Goal: Transaction & Acquisition: Purchase product/service

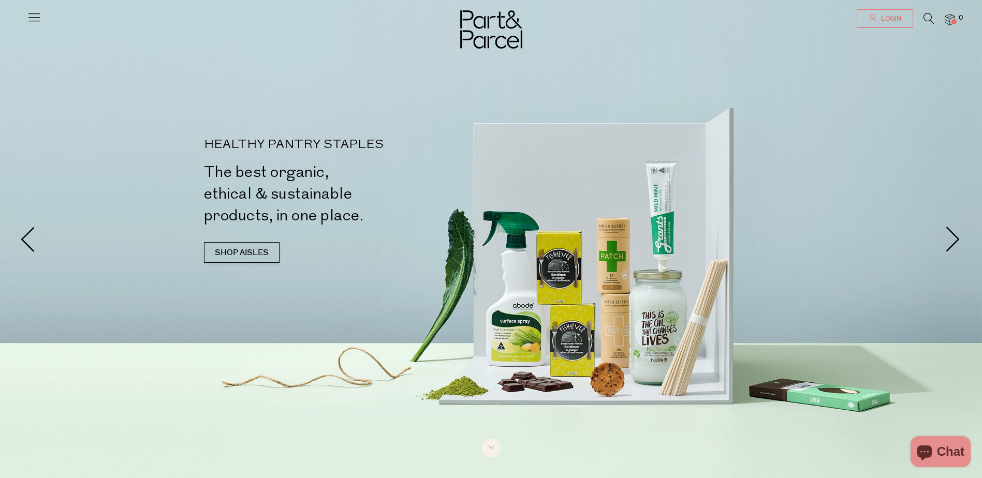
click at [886, 18] on span "Login" at bounding box center [889, 18] width 23 height 9
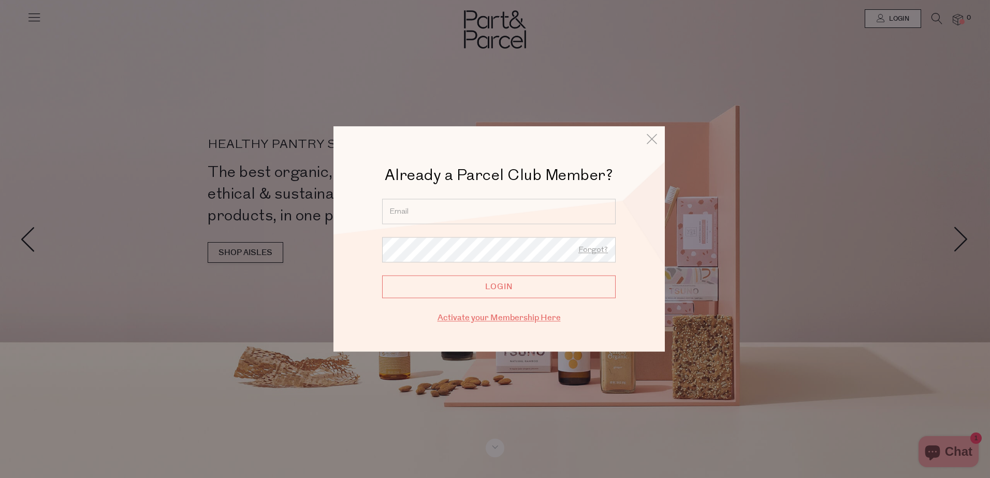
click at [466, 319] on link "Activate your Membership Here" at bounding box center [498, 318] width 123 height 12
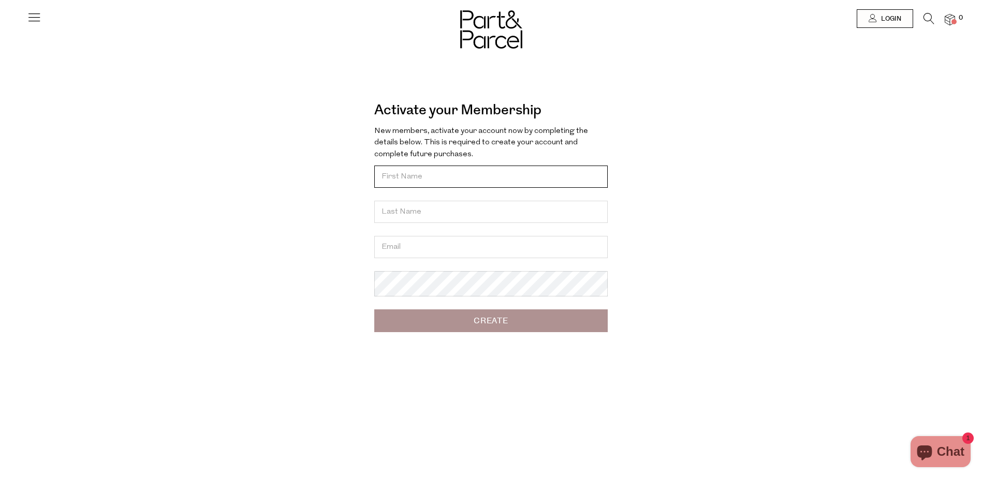
click at [435, 179] on input "text" at bounding box center [490, 177] width 233 height 22
type input "Eleanor"
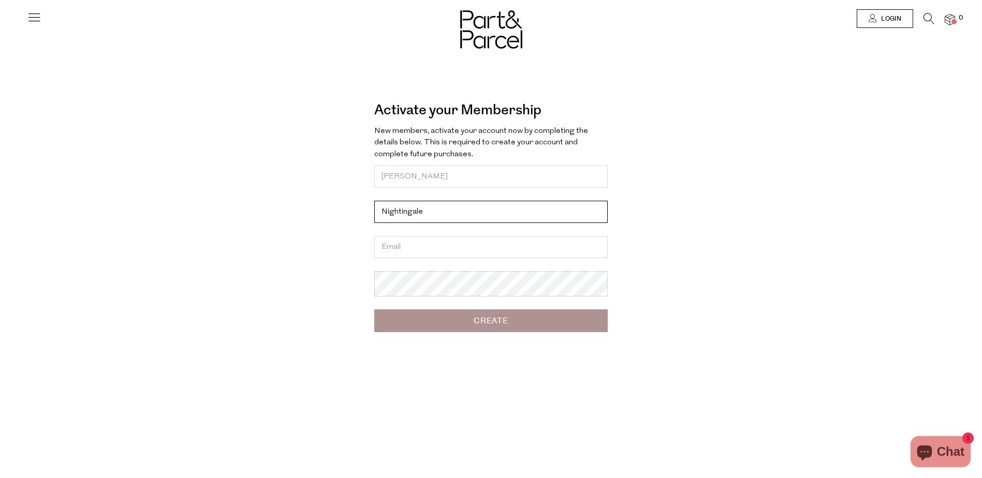
type input "Nightingale"
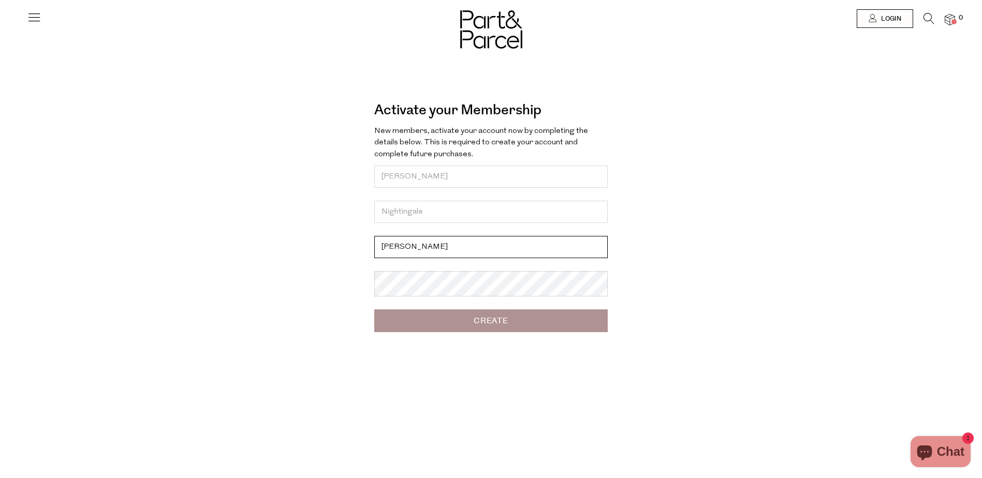
type input "[PERSON_NAME][EMAIL_ADDRESS][DOMAIN_NAME]"
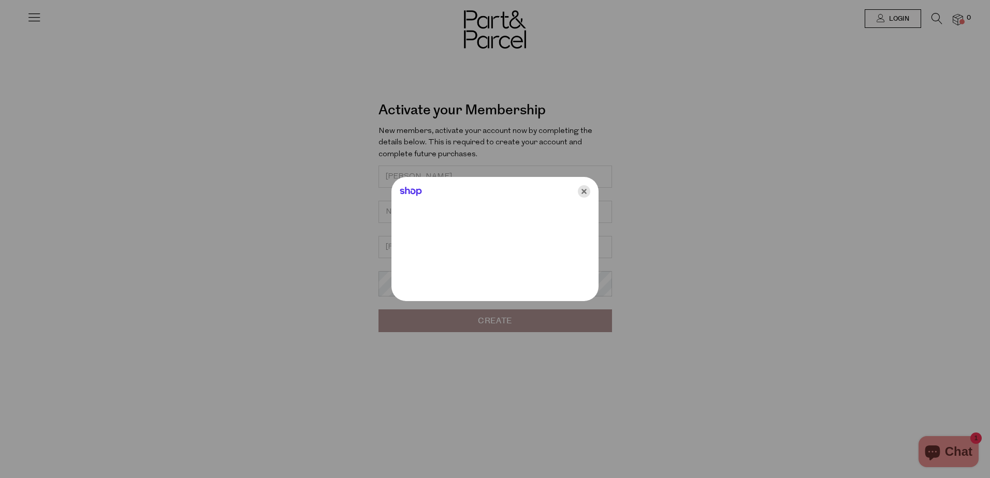
click at [583, 190] on icon "Close" at bounding box center [584, 191] width 12 height 12
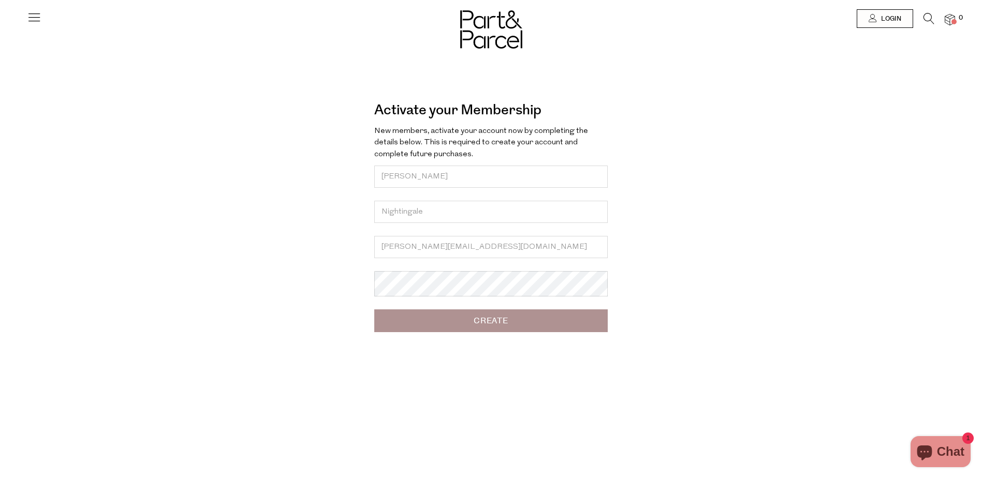
click at [473, 331] on input "Create" at bounding box center [490, 321] width 233 height 23
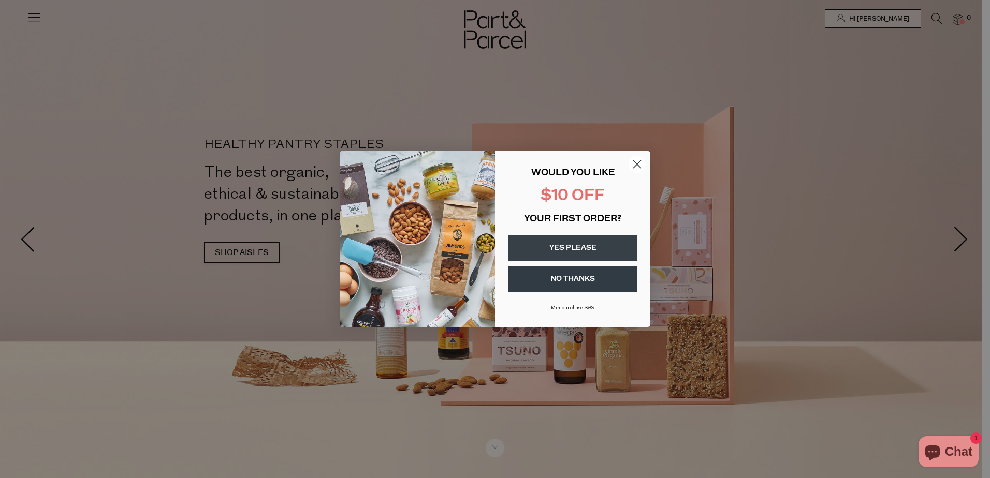
click at [559, 253] on button "YES PLEASE" at bounding box center [572, 249] width 128 height 26
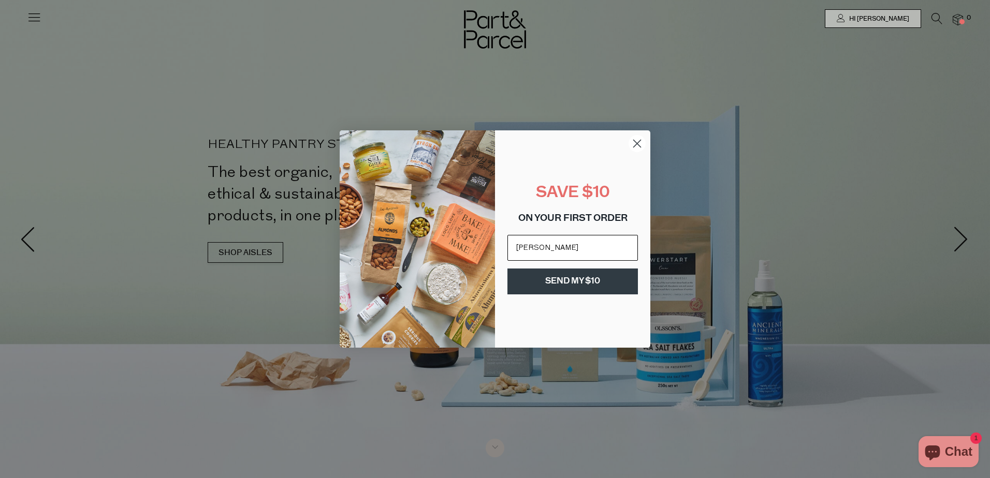
type input "[PERSON_NAME][EMAIL_ADDRESS][DOMAIN_NAME]"
click at [564, 276] on button "SEND MY $10" at bounding box center [572, 282] width 130 height 26
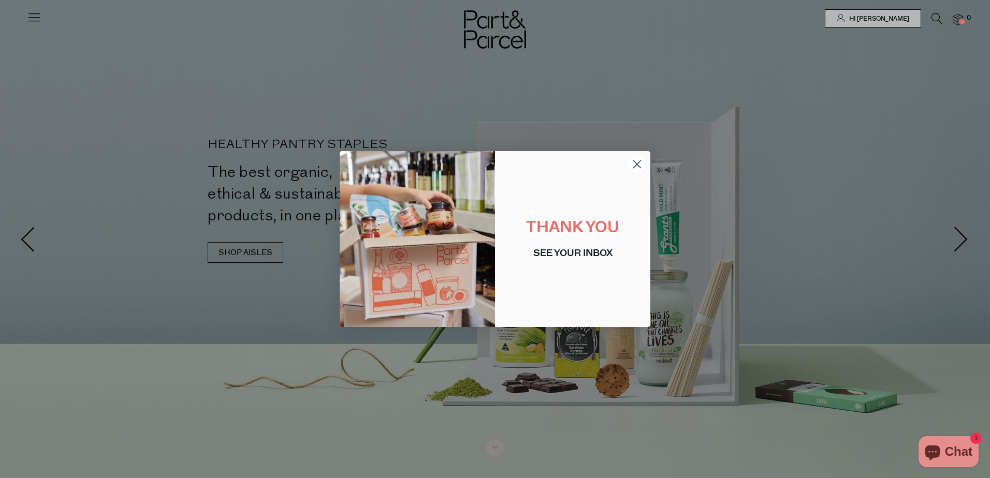
drag, startPoint x: 635, startPoint y: 159, endPoint x: 624, endPoint y: 153, distance: 12.1
click at [635, 160] on circle "Close dialog" at bounding box center [636, 164] width 17 height 17
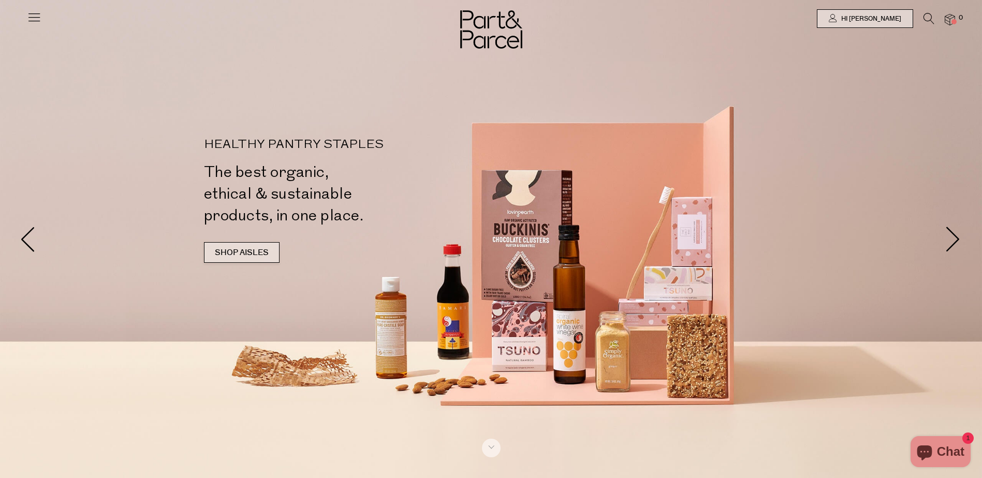
click at [228, 253] on link "SHOP AISLES" at bounding box center [242, 252] width 76 height 21
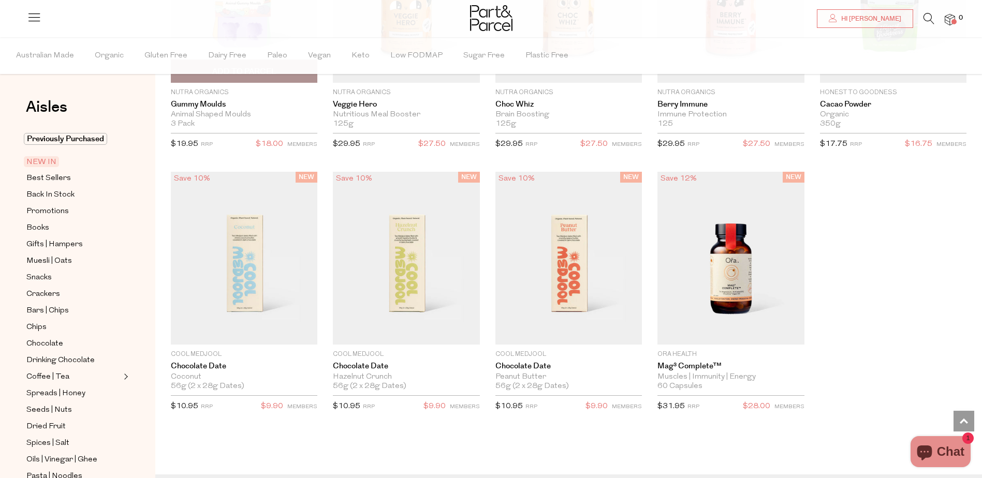
scroll to position [1174, 0]
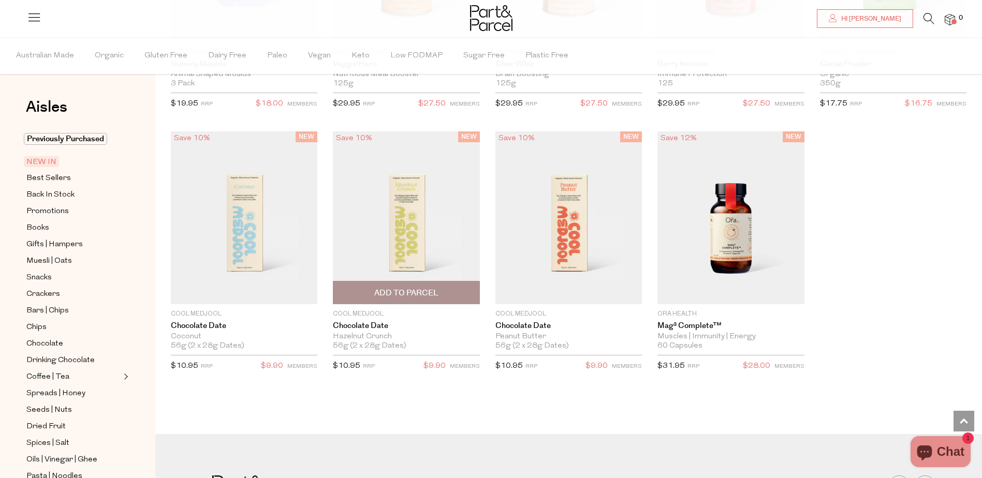
click at [390, 247] on img at bounding box center [406, 217] width 146 height 173
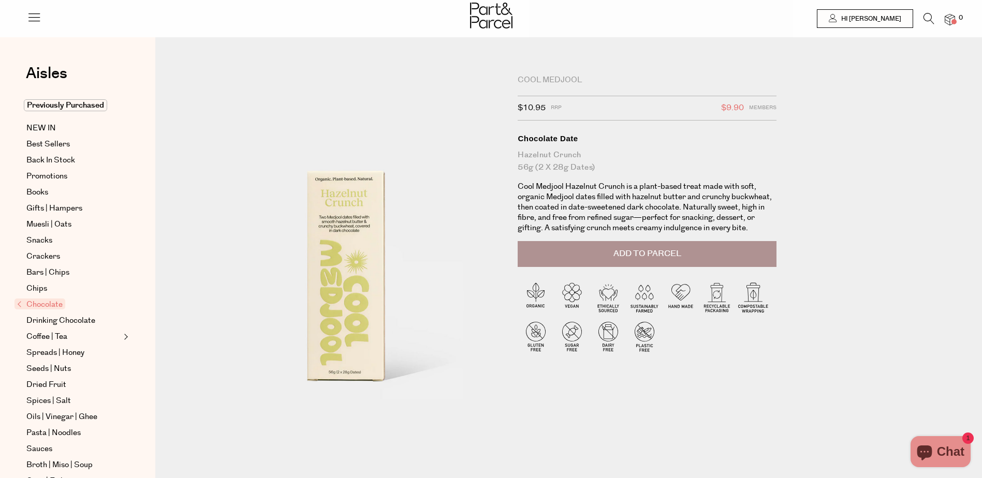
click at [591, 256] on button "Add to Parcel" at bounding box center [647, 254] width 259 height 26
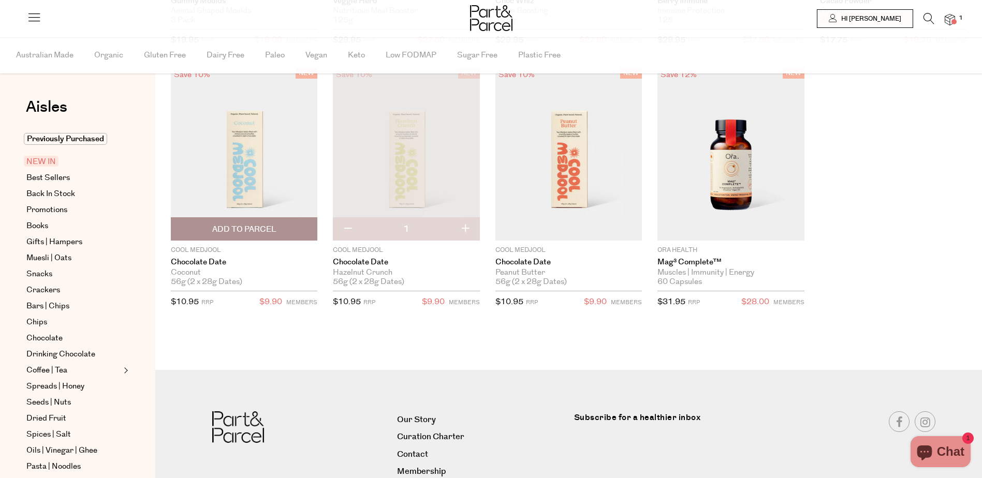
scroll to position [1174, 0]
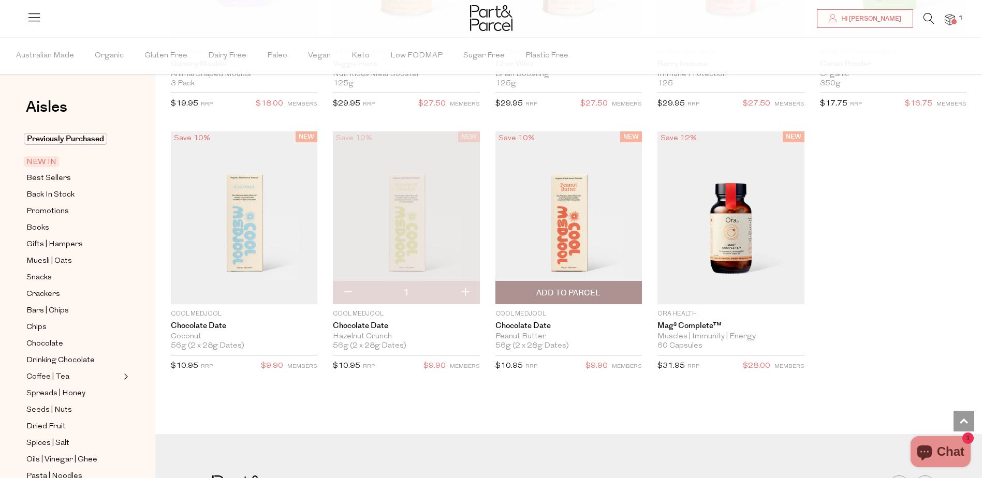
click at [551, 245] on img at bounding box center [568, 217] width 146 height 173
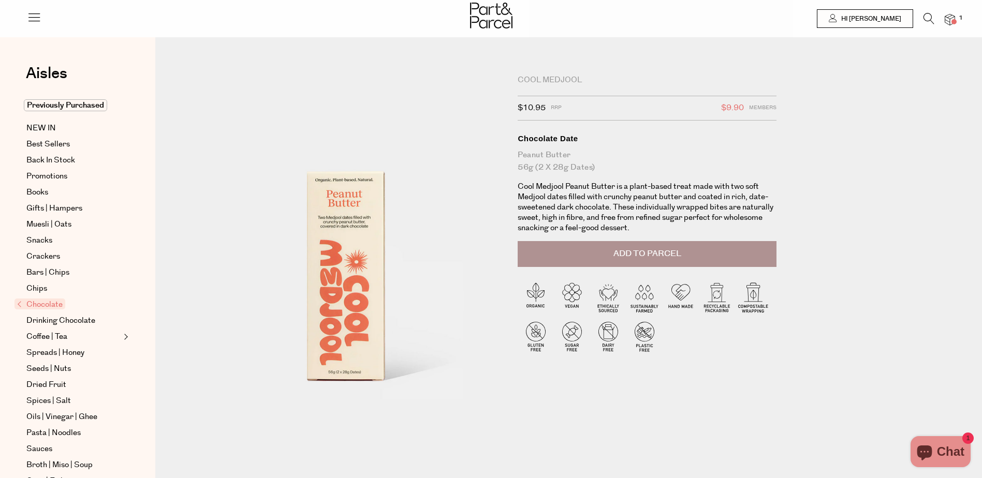
click at [588, 249] on button "Add to Parcel" at bounding box center [647, 254] width 259 height 26
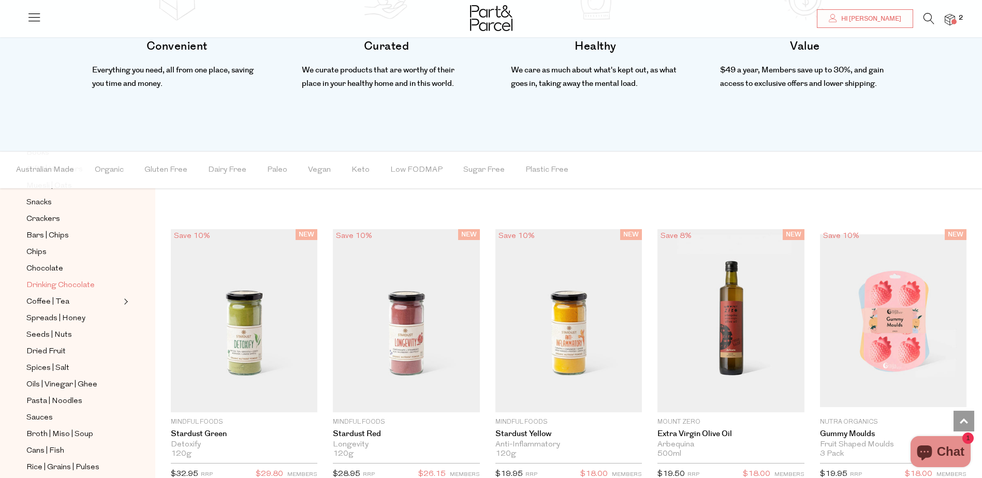
scroll to position [207, 0]
click at [47, 394] on span "Sauces" at bounding box center [39, 400] width 26 height 12
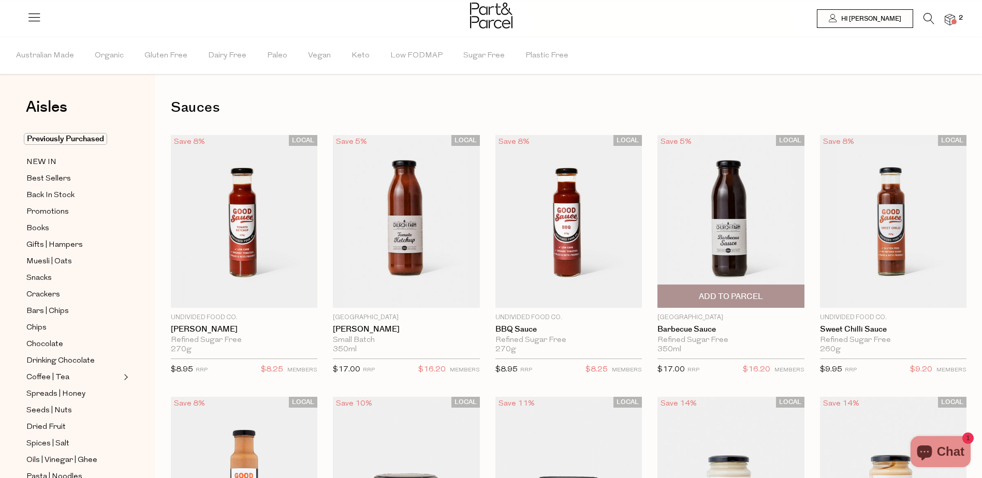
click at [753, 295] on span "Add To Parcel" at bounding box center [731, 296] width 64 height 11
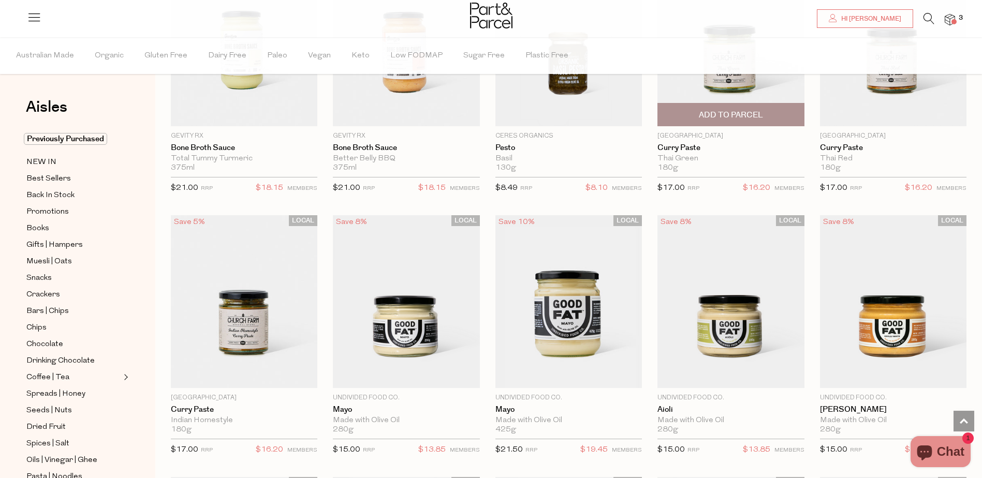
scroll to position [725, 0]
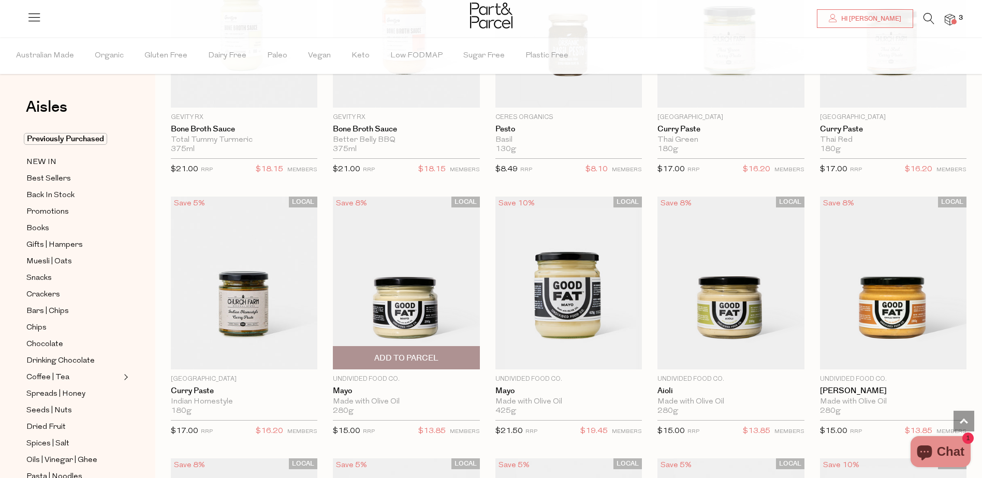
click at [433, 354] on span "Add To Parcel" at bounding box center [406, 358] width 64 height 11
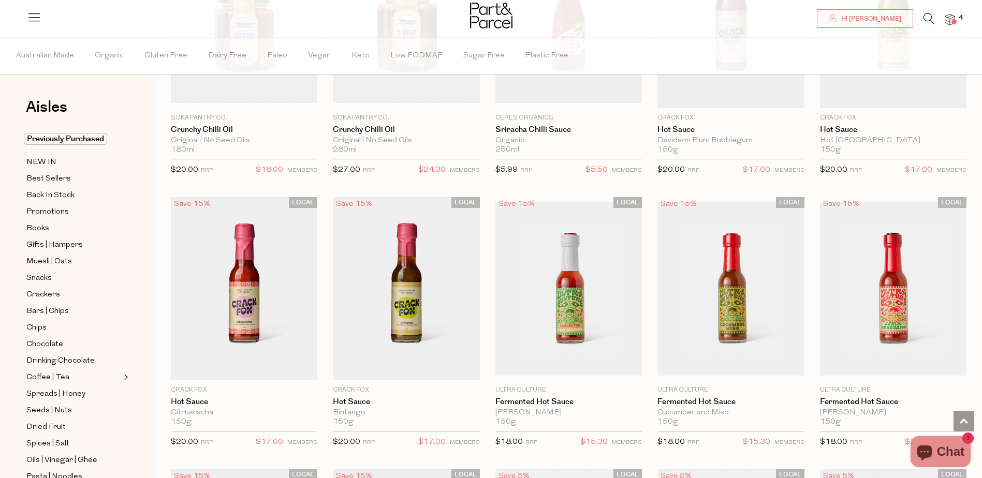
scroll to position [1553, 0]
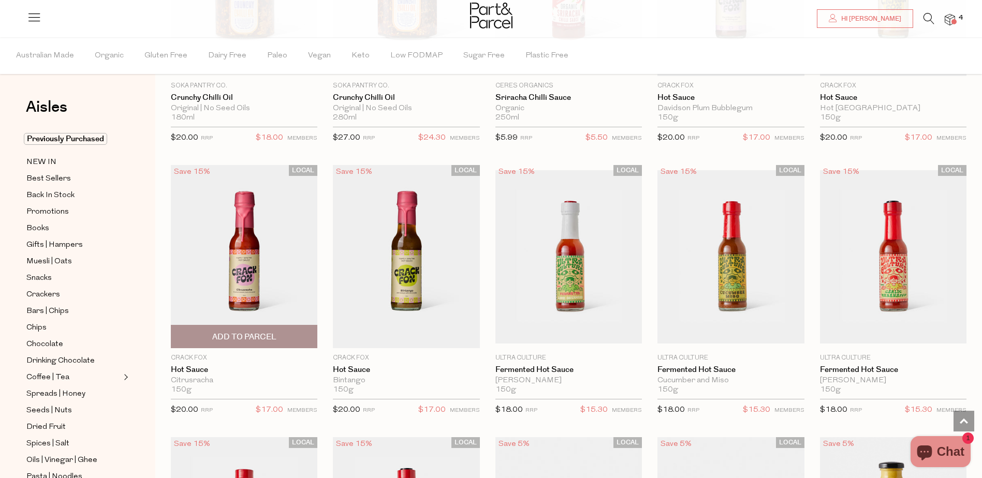
click at [249, 333] on span "Add To Parcel" at bounding box center [244, 337] width 64 height 11
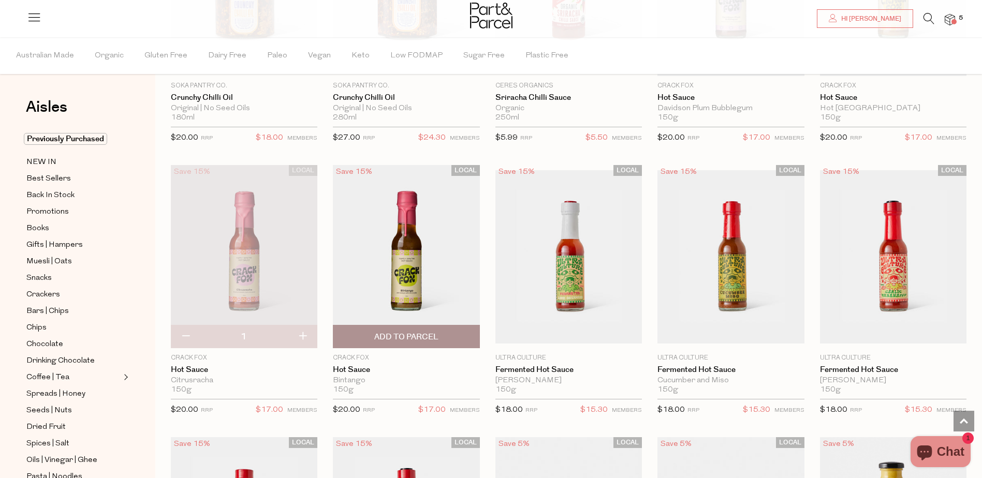
click at [397, 280] on img at bounding box center [406, 256] width 146 height 183
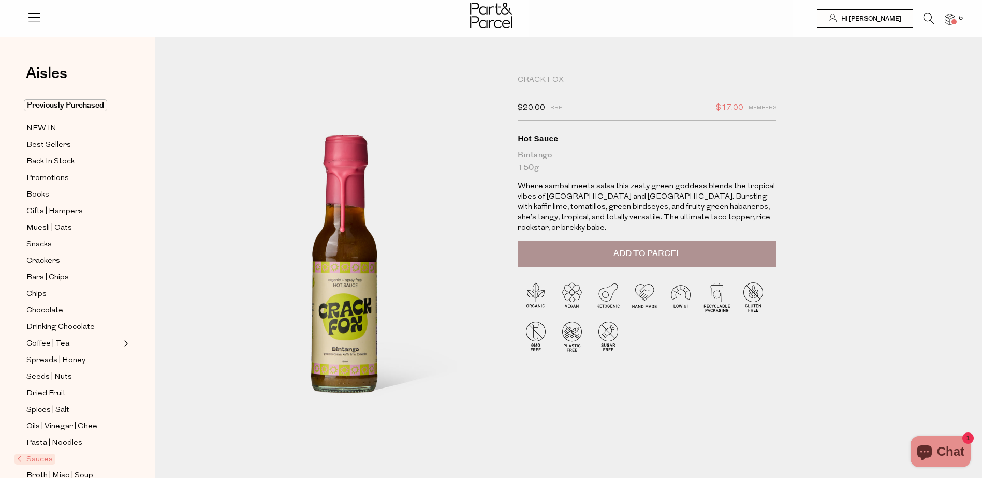
click at [629, 248] on span "Add to Parcel" at bounding box center [647, 254] width 68 height 12
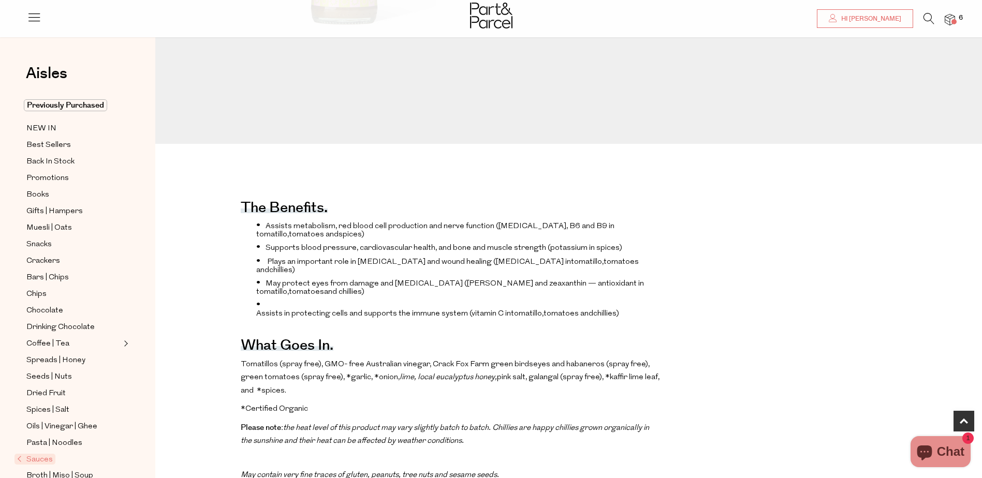
scroll to position [207, 0]
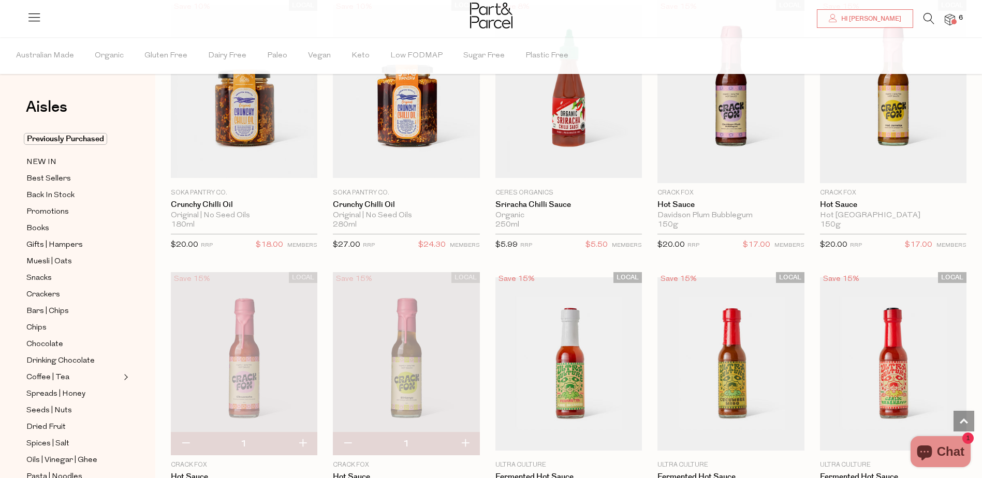
scroll to position [1536, 0]
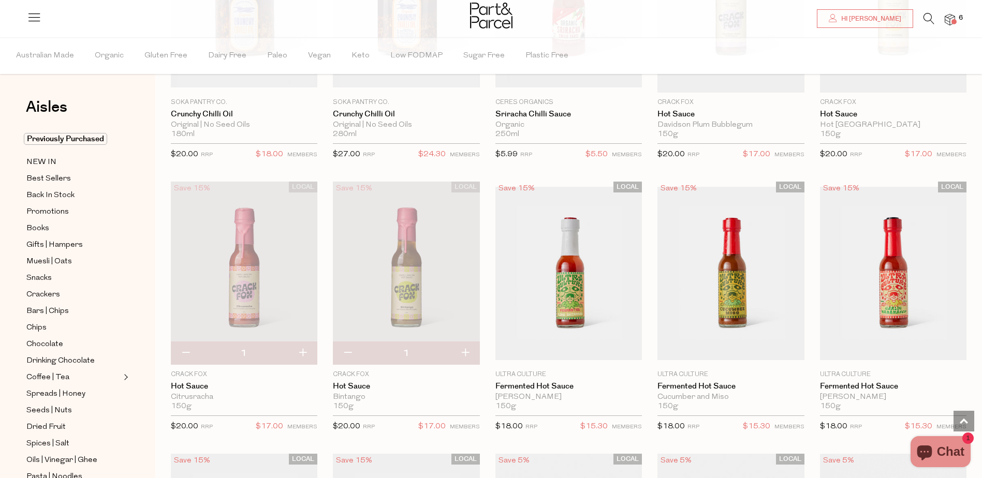
click at [259, 269] on img at bounding box center [244, 273] width 146 height 183
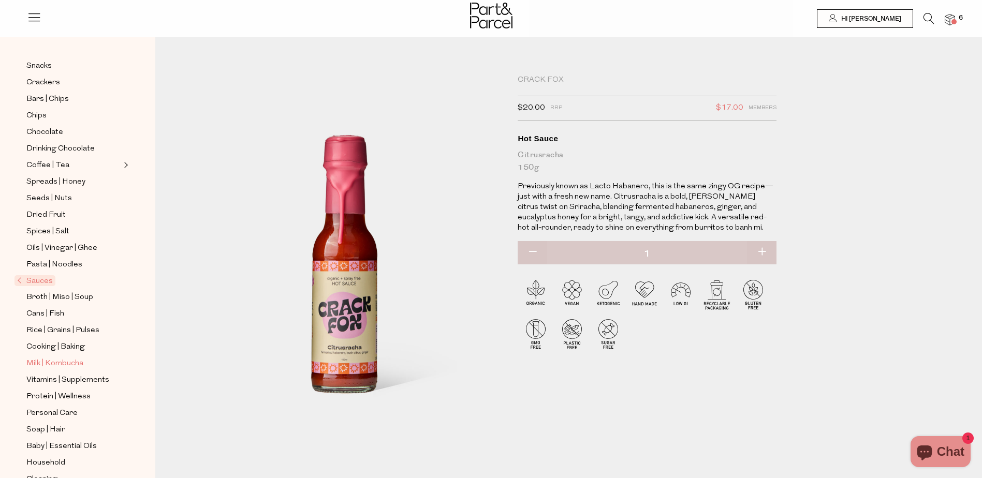
scroll to position [202, 0]
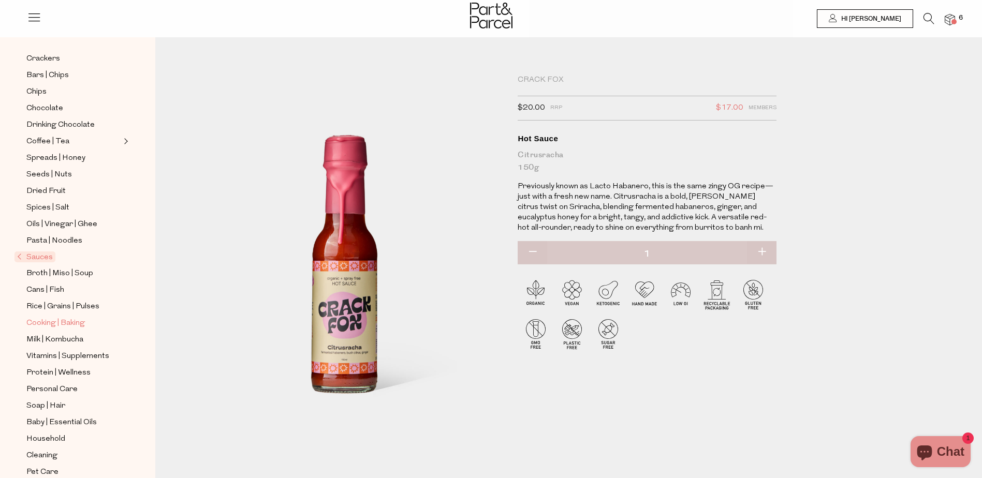
click at [37, 317] on span "Cooking | Baking" at bounding box center [55, 323] width 58 height 12
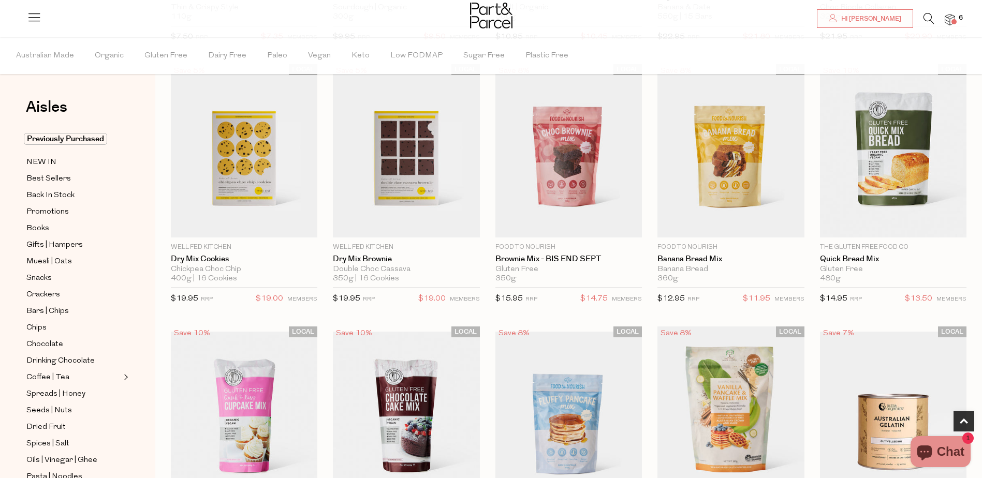
scroll to position [362, 0]
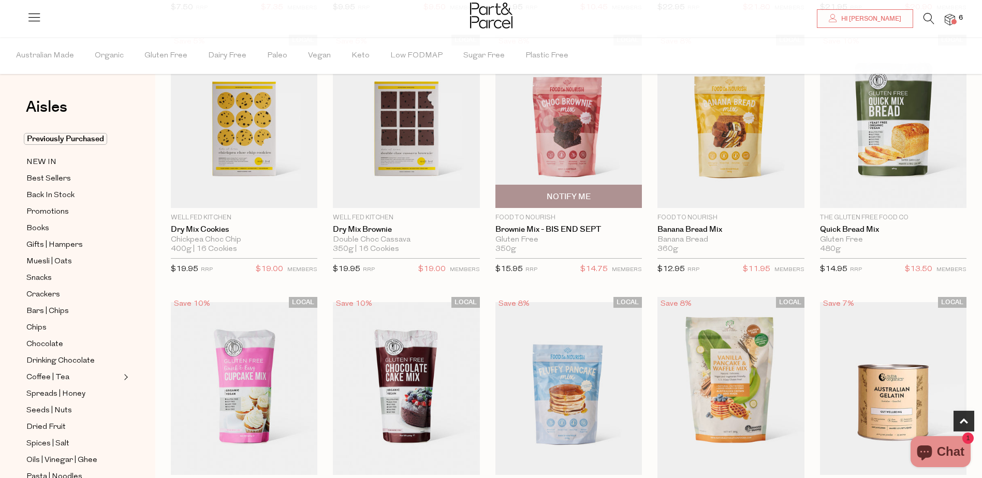
click at [548, 137] on img at bounding box center [568, 121] width 146 height 173
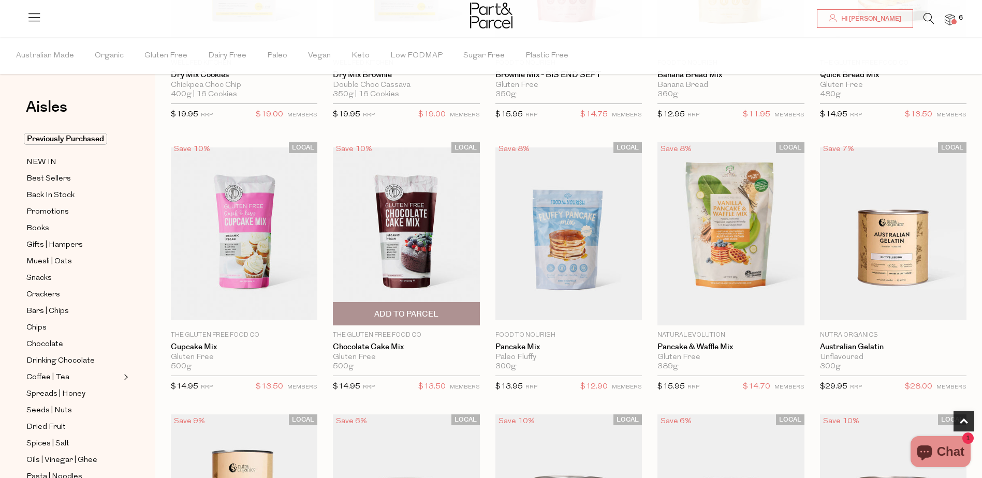
scroll to position [518, 0]
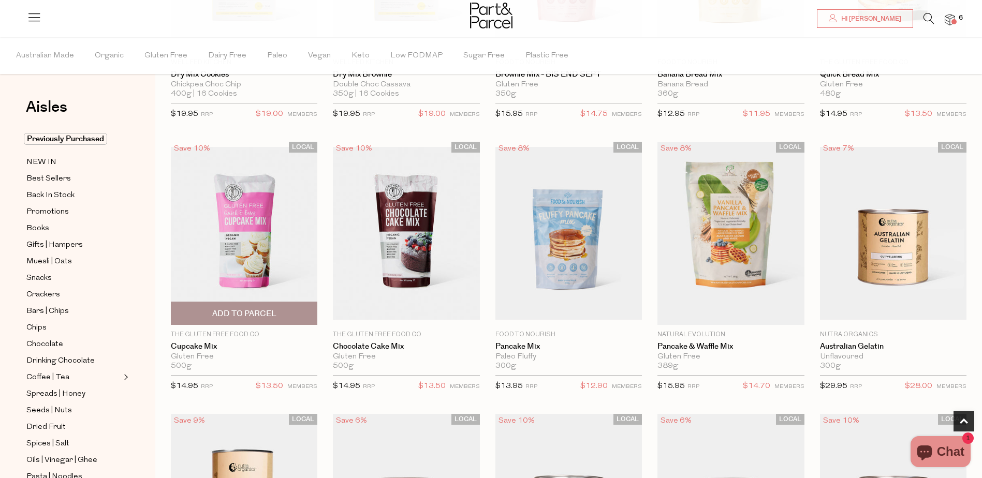
click at [236, 268] on img at bounding box center [244, 233] width 146 height 173
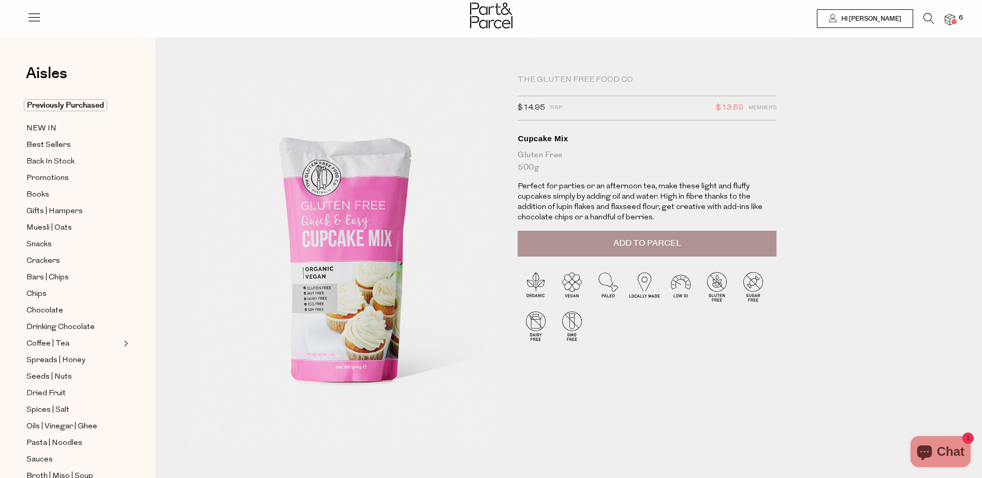
click at [612, 241] on button "Add to Parcel" at bounding box center [647, 244] width 259 height 26
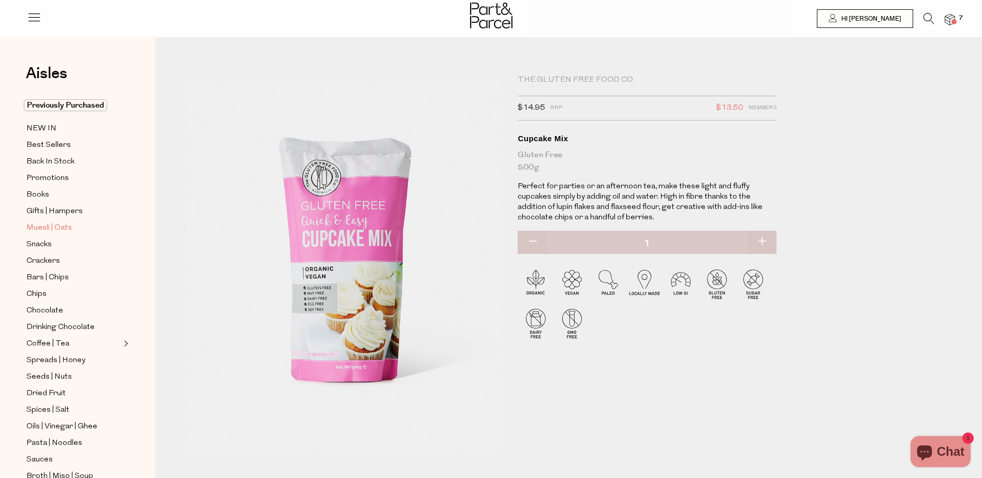
click at [55, 226] on span "Muesli | Oats" at bounding box center [49, 228] width 46 height 12
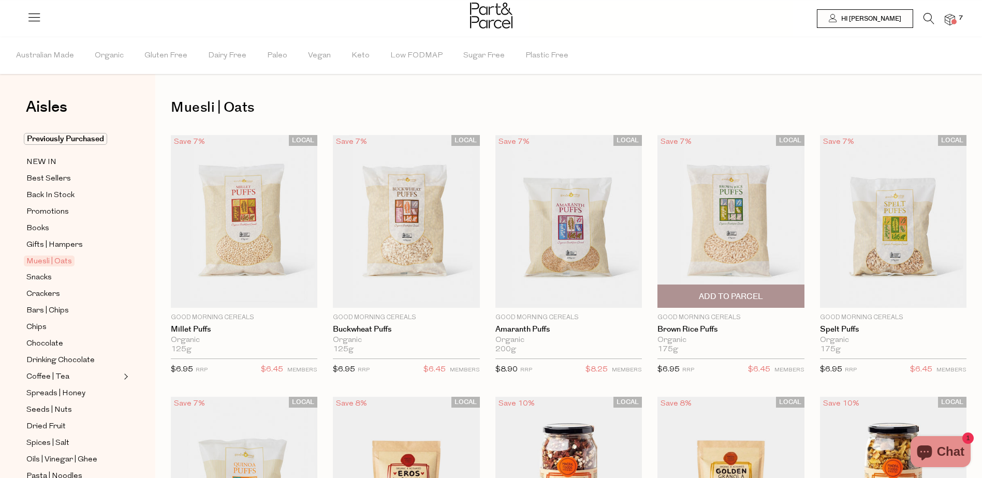
click at [734, 222] on img at bounding box center [730, 221] width 146 height 173
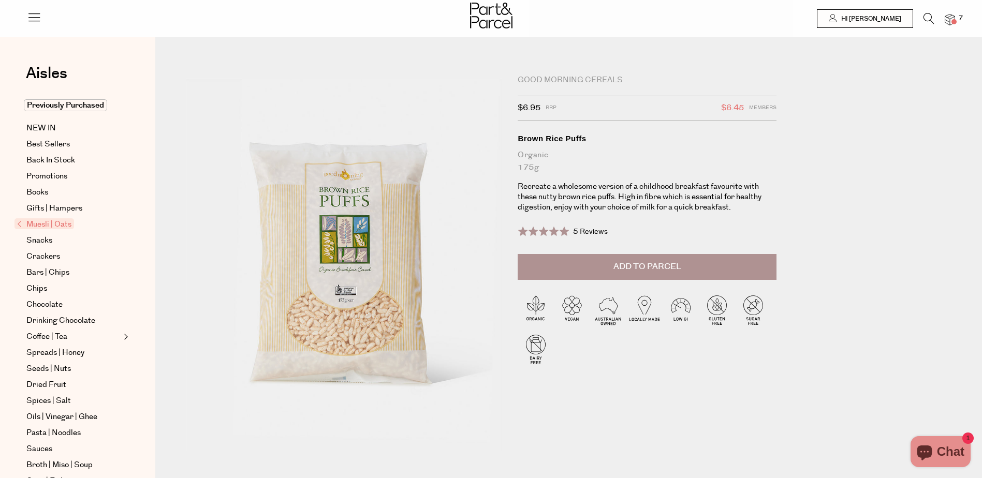
click at [584, 271] on button "Add to Parcel" at bounding box center [647, 267] width 259 height 26
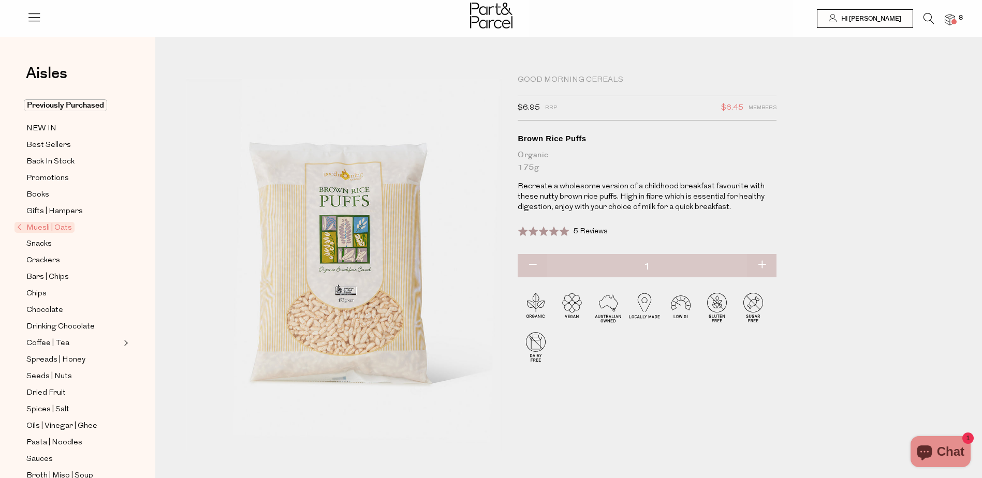
click at [47, 224] on span "Muesli | Oats" at bounding box center [44, 227] width 60 height 11
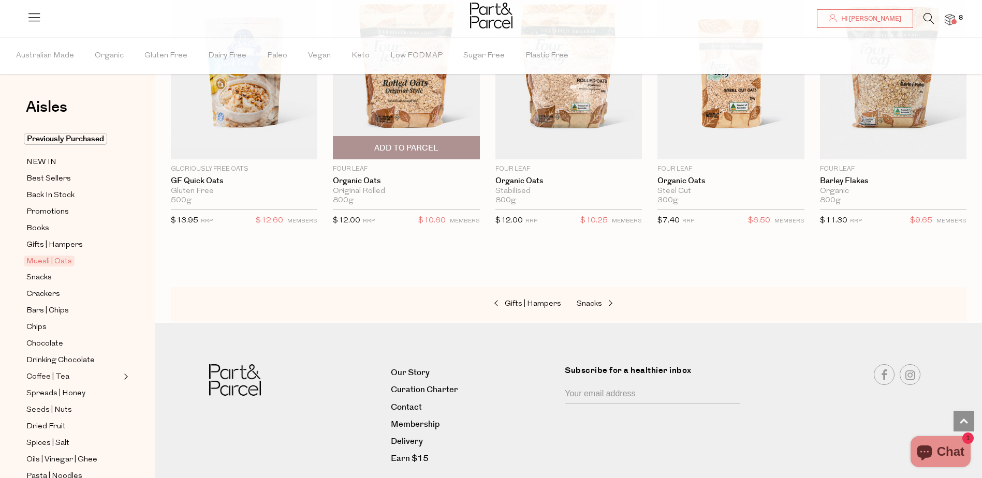
scroll to position [2536, 0]
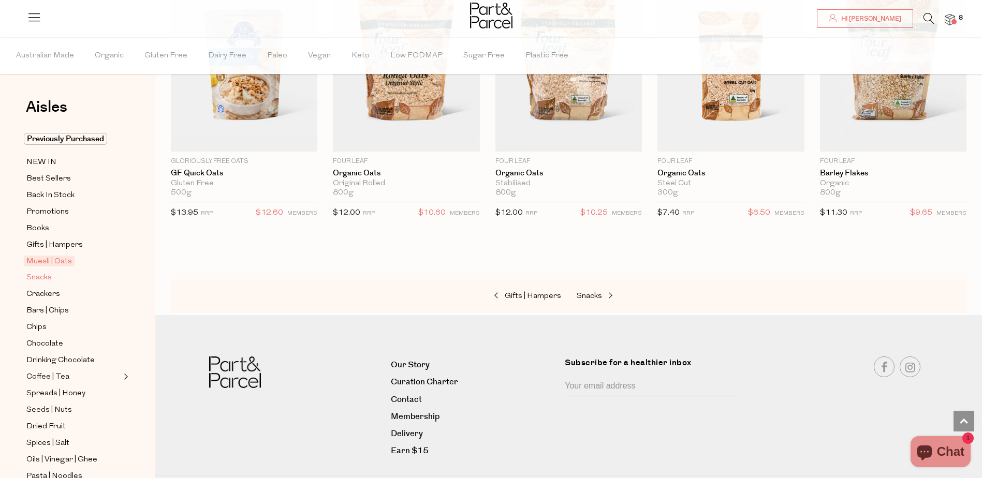
click at [43, 272] on span "Snacks" at bounding box center [38, 278] width 25 height 12
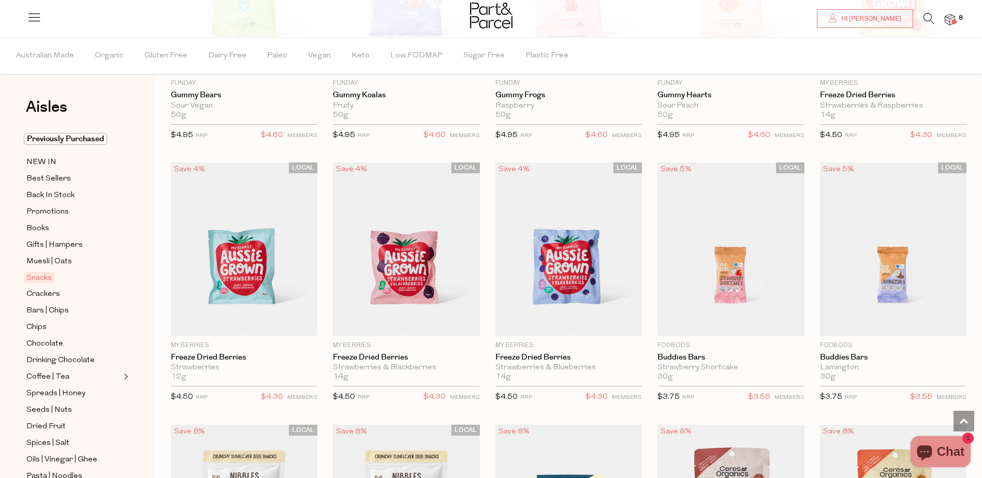
scroll to position [1139, 0]
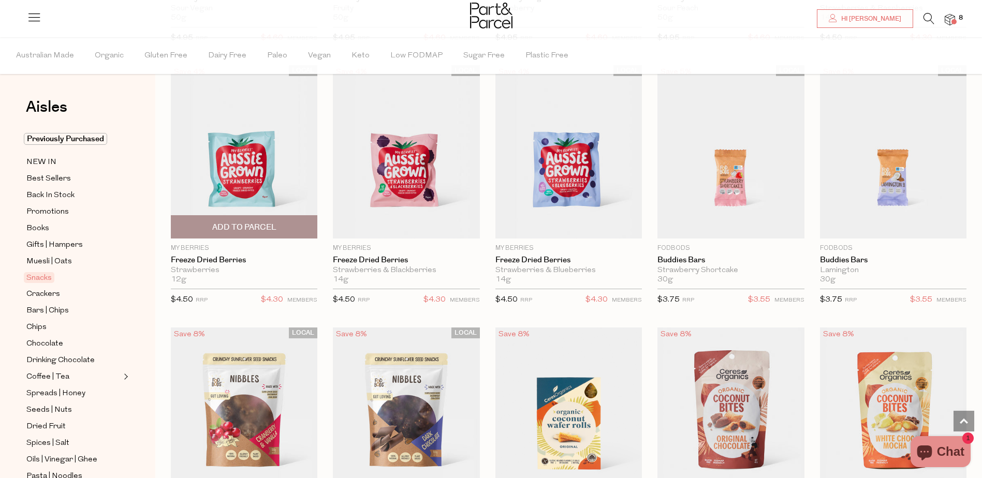
click at [216, 222] on span "Add To Parcel" at bounding box center [244, 227] width 64 height 11
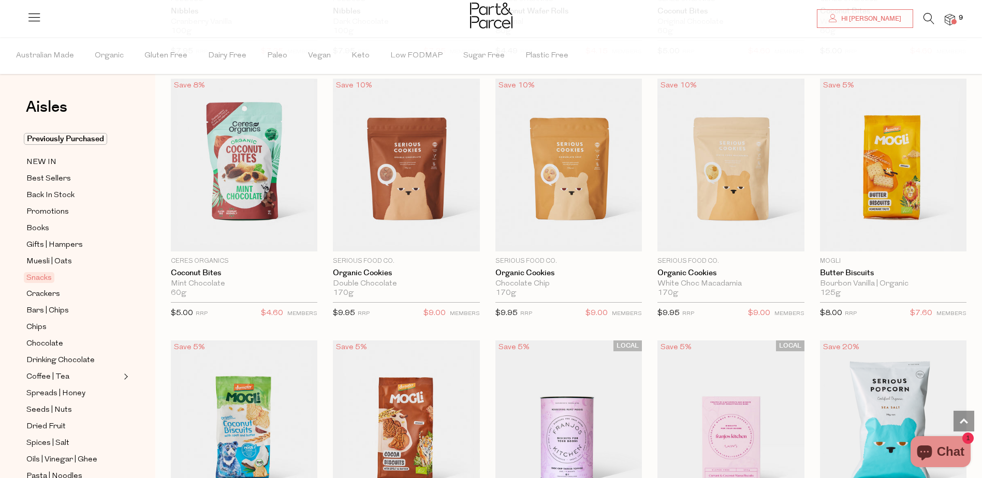
scroll to position [1760, 0]
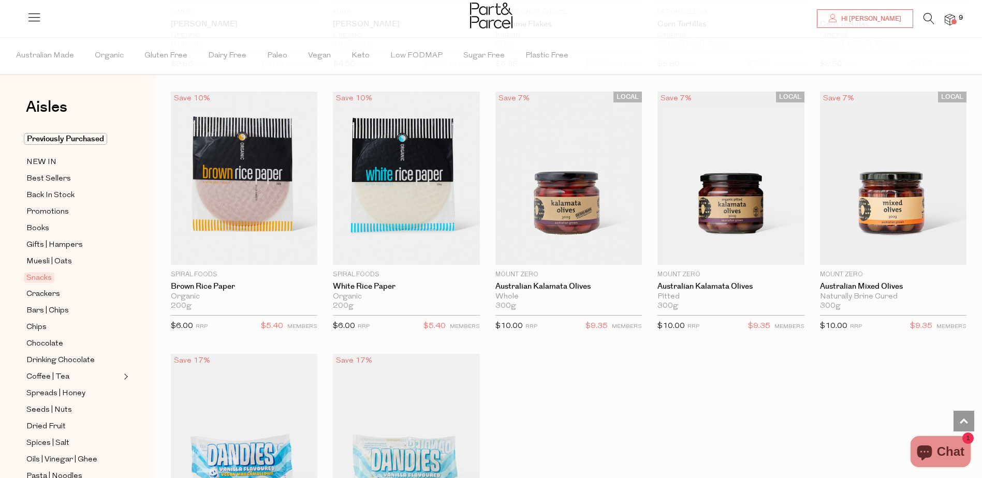
scroll to position [3520, 0]
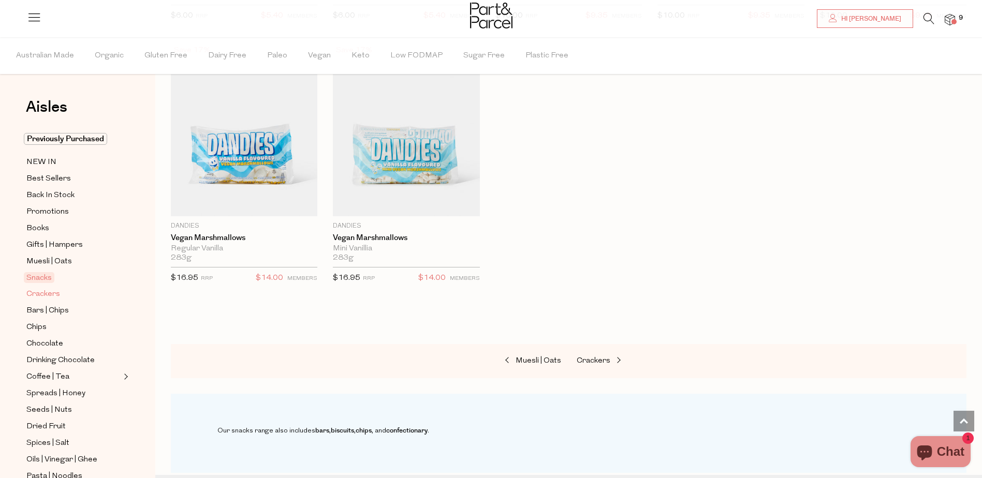
click at [42, 289] on span "Crackers" at bounding box center [43, 294] width 34 height 12
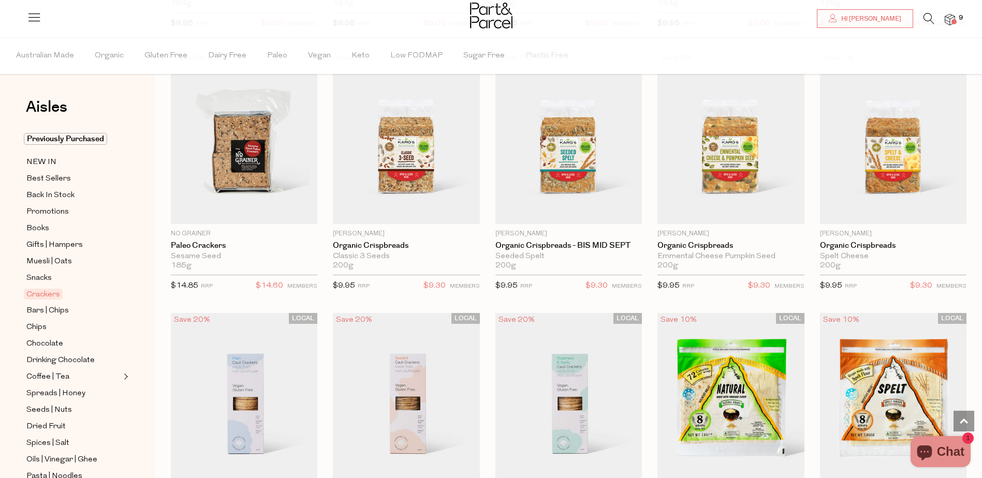
scroll to position [1605, 0]
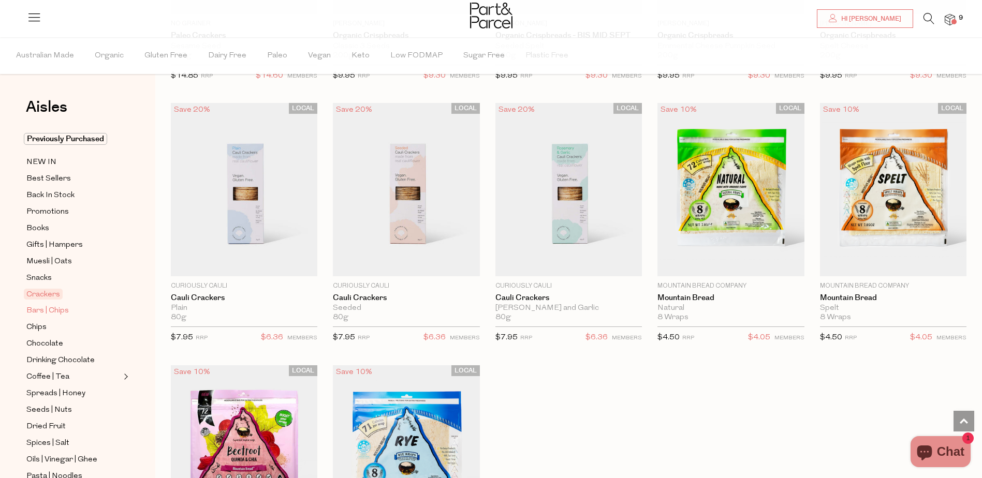
click at [41, 305] on span "Bars | Chips" at bounding box center [47, 311] width 42 height 12
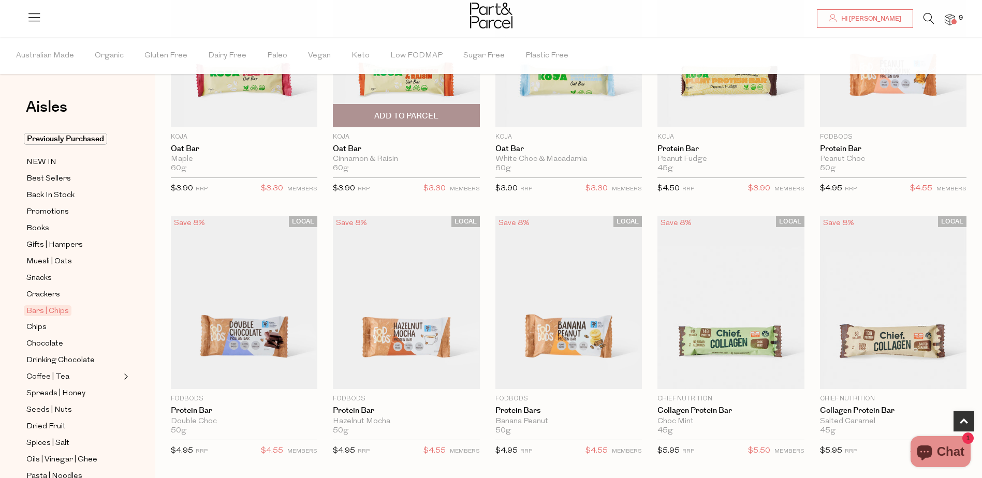
scroll to position [569, 0]
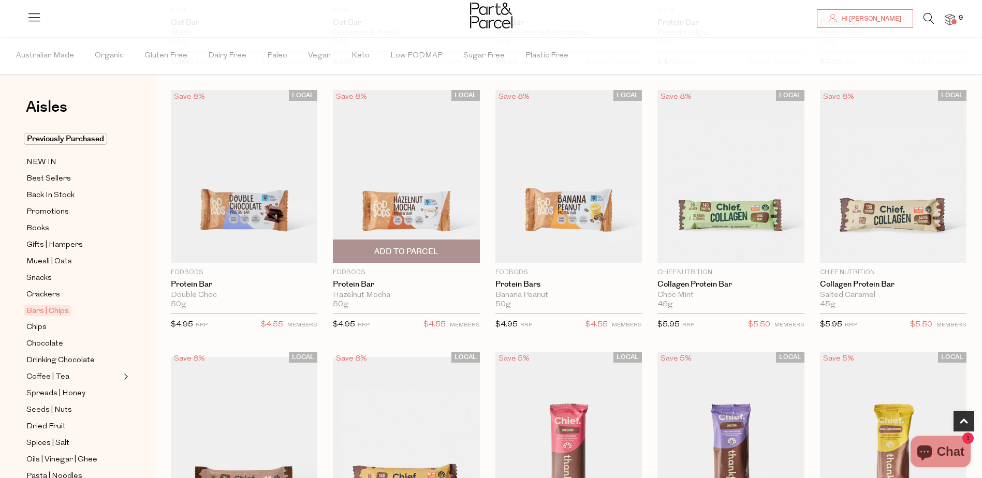
click at [400, 245] on span "Add To Parcel" at bounding box center [406, 251] width 140 height 22
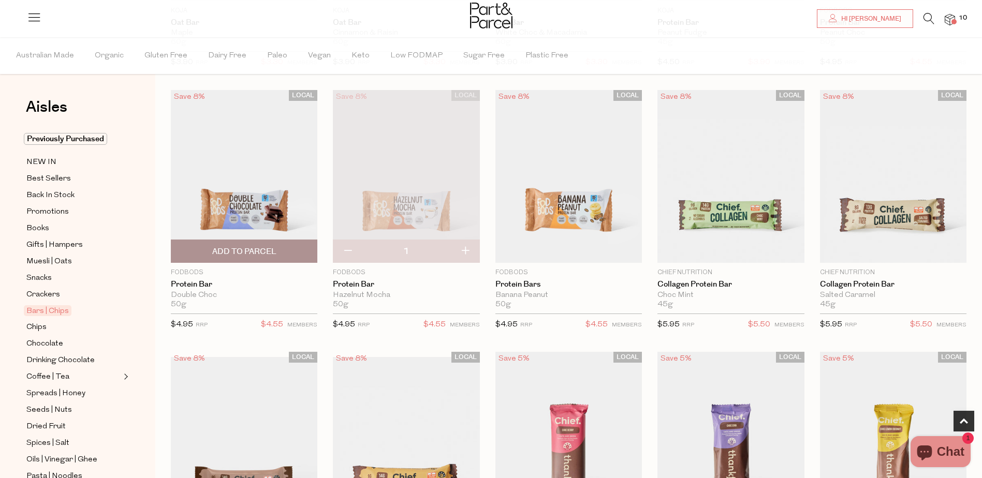
click at [254, 249] on span "Add To Parcel" at bounding box center [244, 251] width 64 height 11
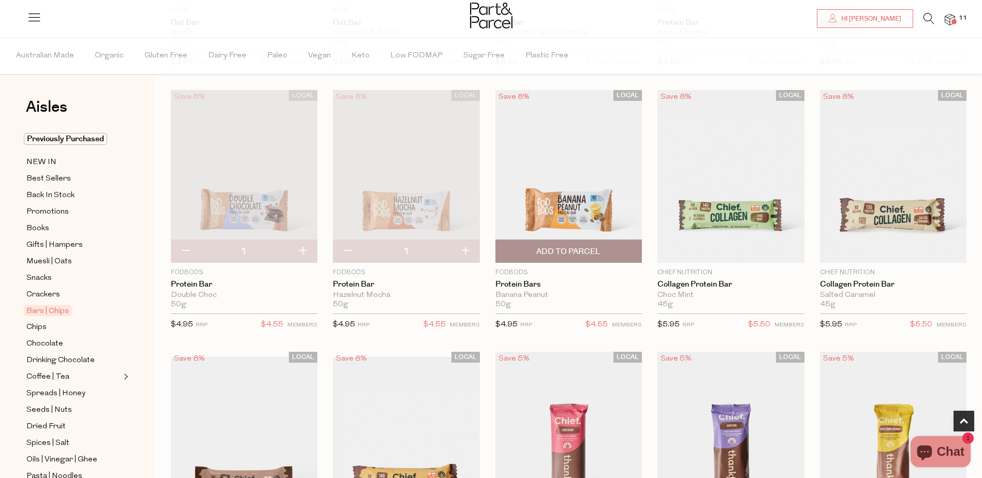
click at [580, 246] on span "Add To Parcel" at bounding box center [568, 251] width 64 height 11
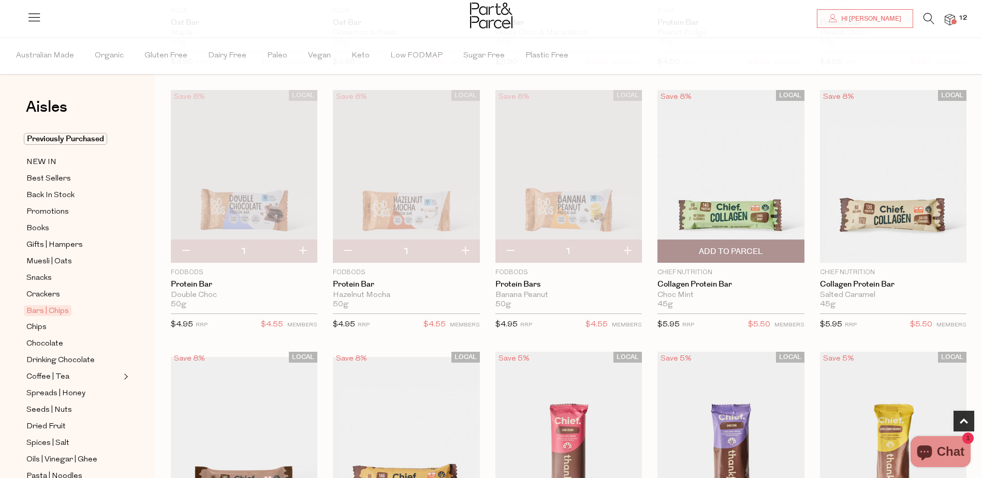
click at [730, 251] on span "Add To Parcel" at bounding box center [731, 251] width 64 height 11
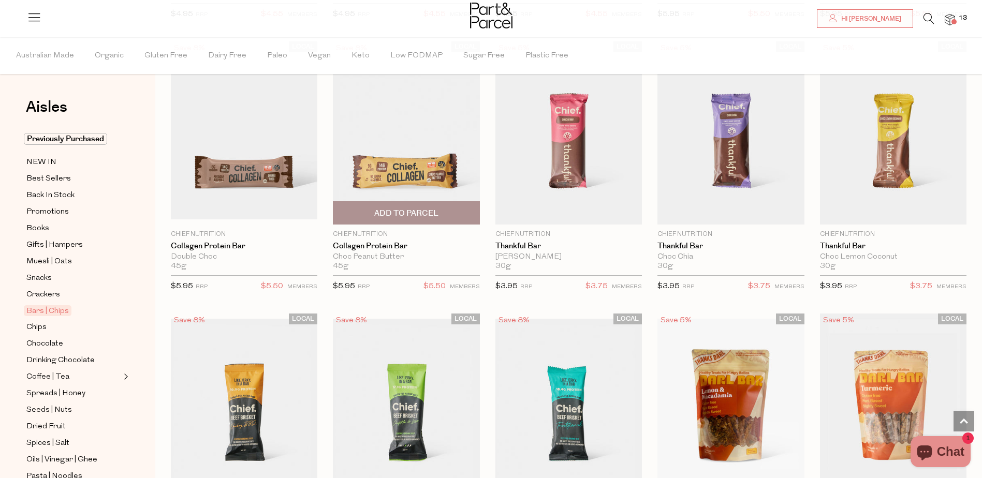
click at [390, 204] on span "Add To Parcel" at bounding box center [406, 213] width 140 height 22
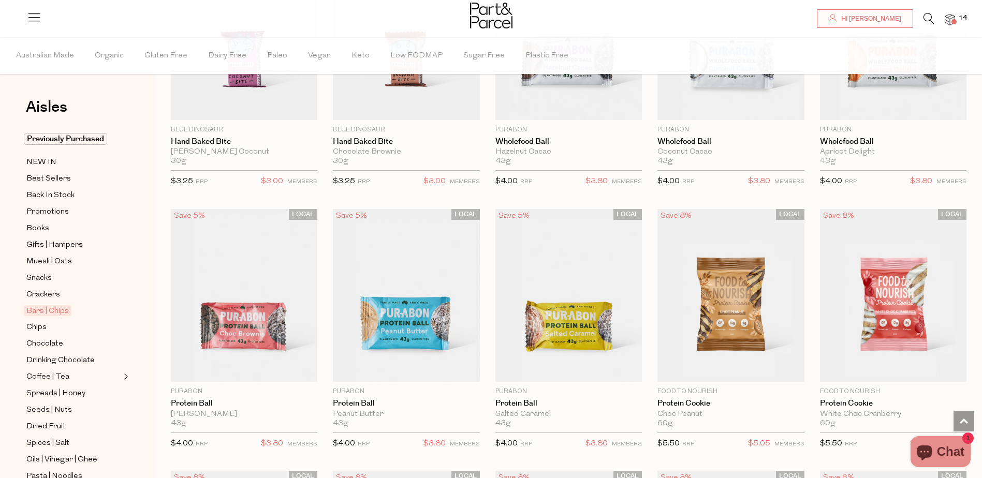
scroll to position [2122, 0]
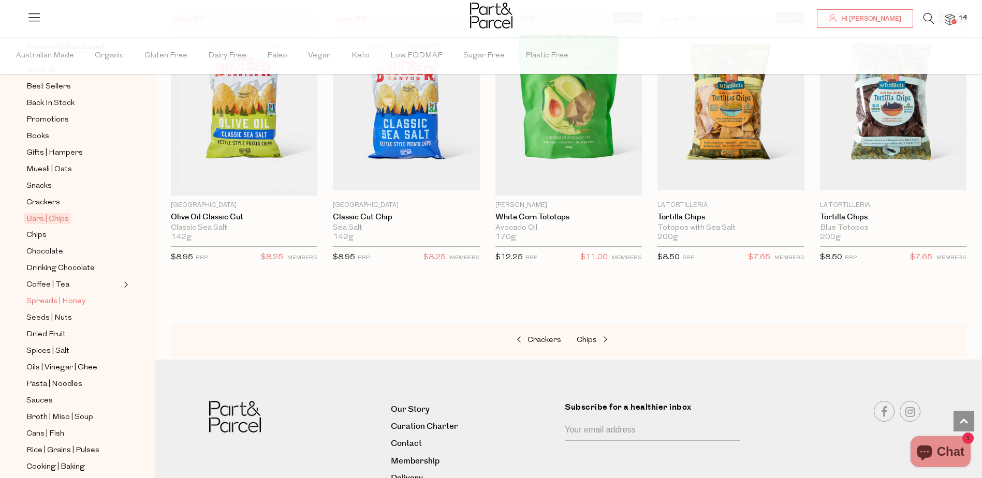
scroll to position [104, 0]
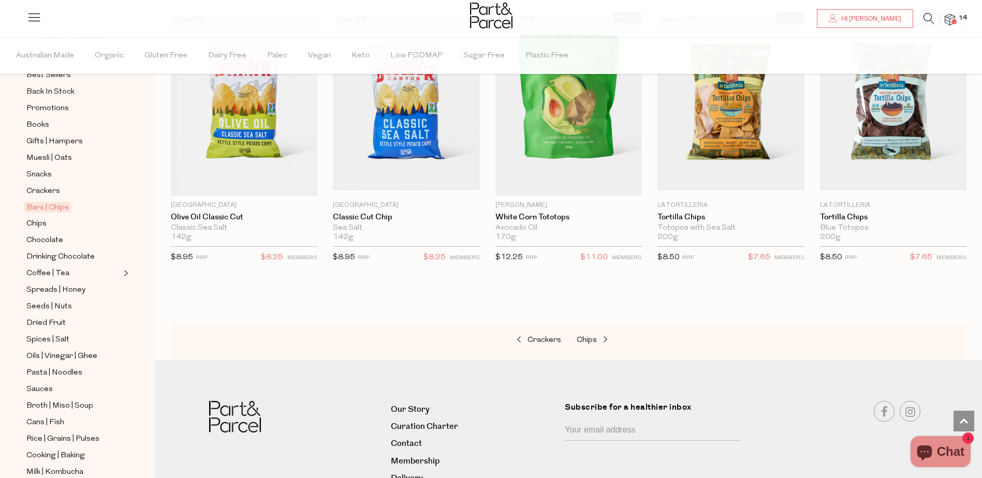
click at [51, 244] on ul "Previously Purchased NEW IN Best Sellers Back In Stock Promotions Books Gifts |…" at bounding box center [77, 321] width 111 height 582
click at [52, 255] on span "Drinking Chocolate" at bounding box center [60, 257] width 68 height 12
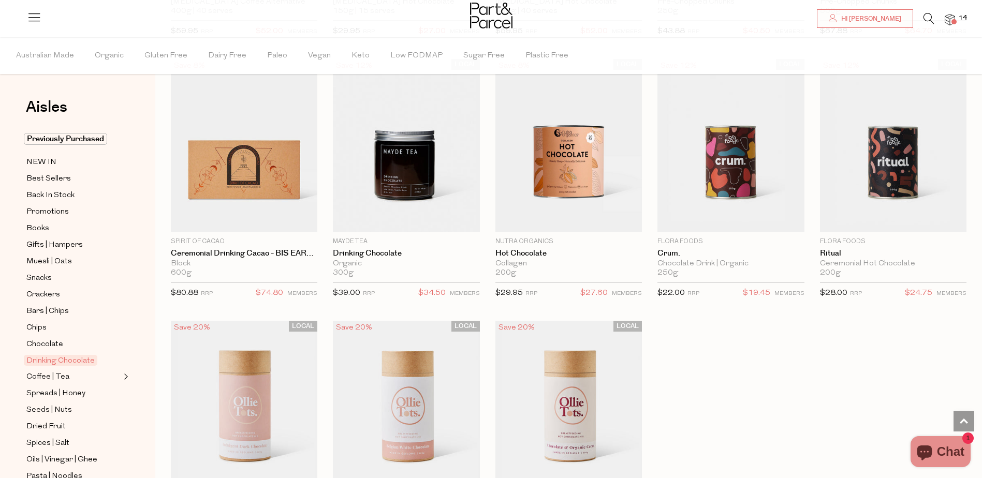
scroll to position [776, 0]
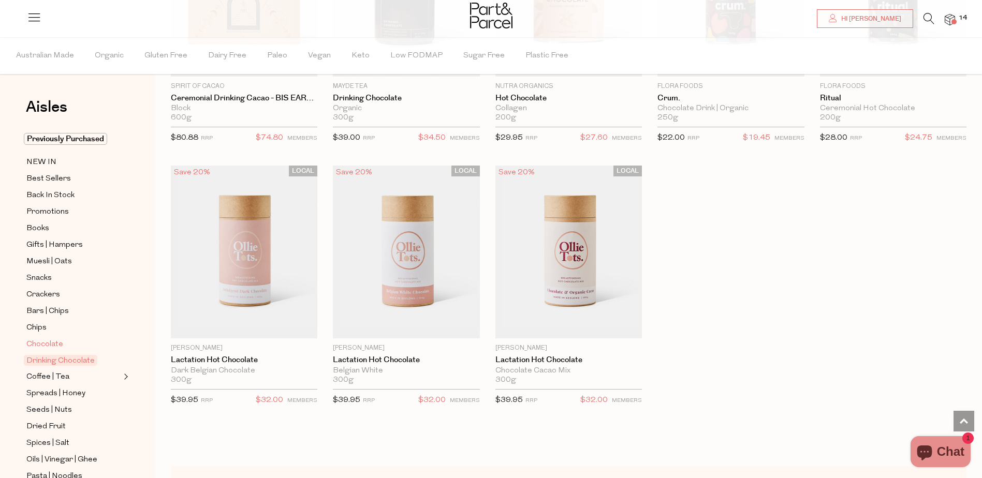
click at [48, 339] on span "Chocolate" at bounding box center [44, 345] width 37 height 12
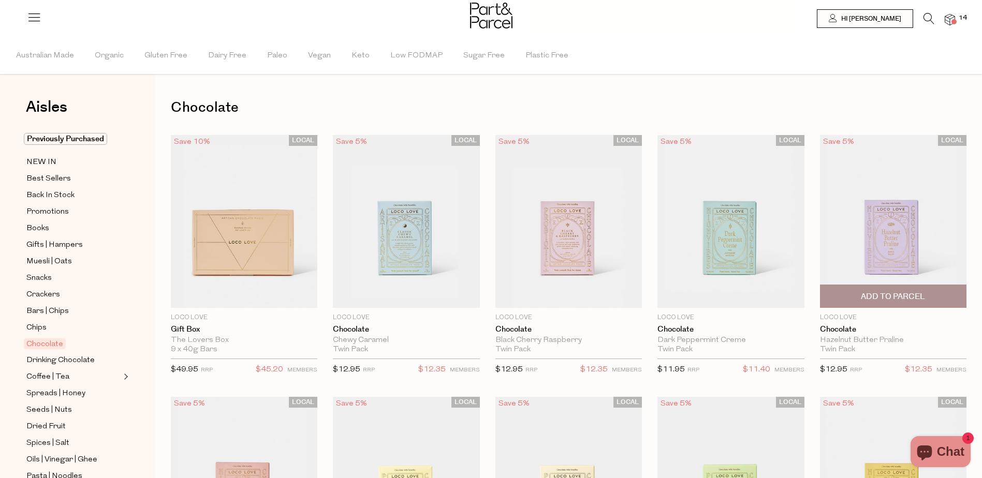
click at [878, 294] on span "Add To Parcel" at bounding box center [893, 296] width 64 height 11
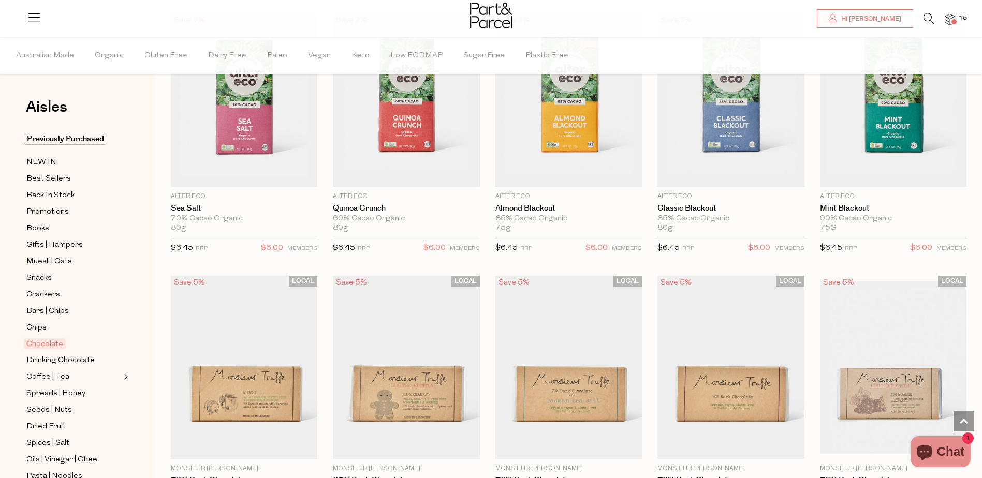
scroll to position [1449, 0]
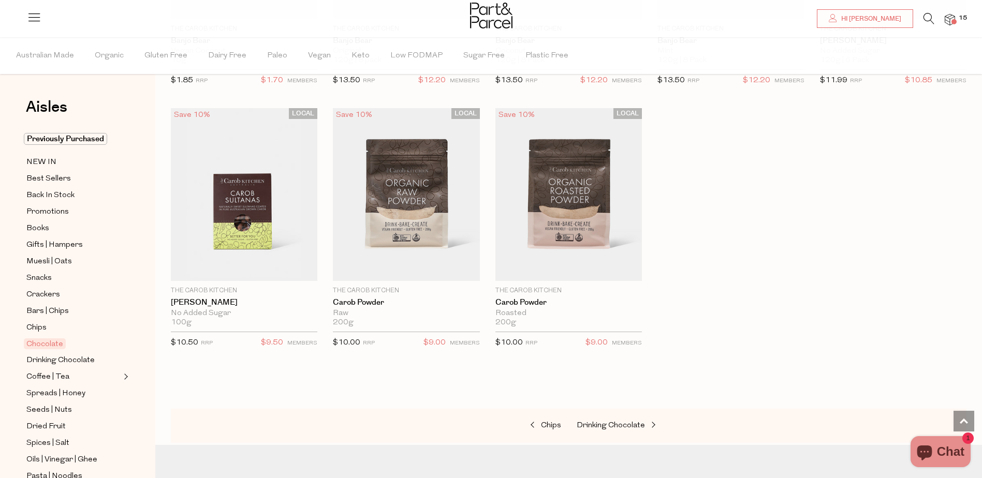
scroll to position [3002, 0]
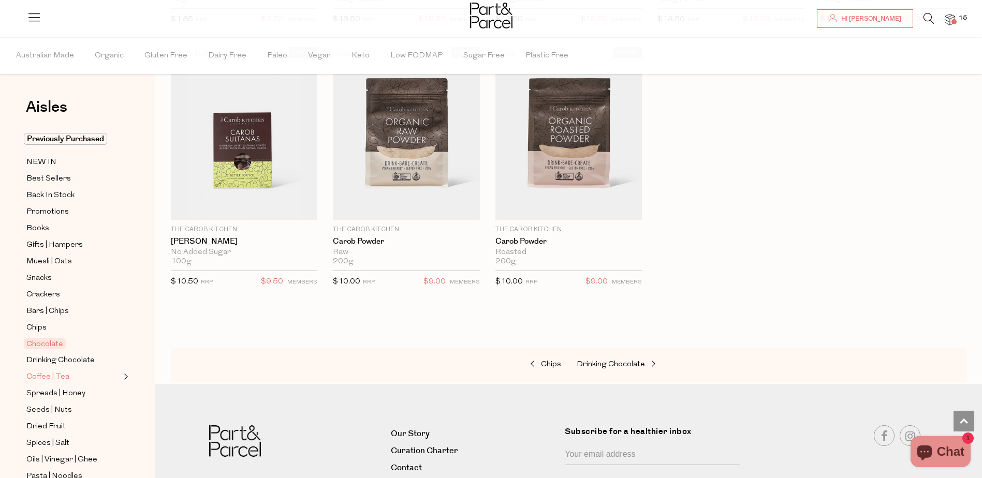
click at [40, 372] on span "Coffee | Tea" at bounding box center [47, 377] width 43 height 12
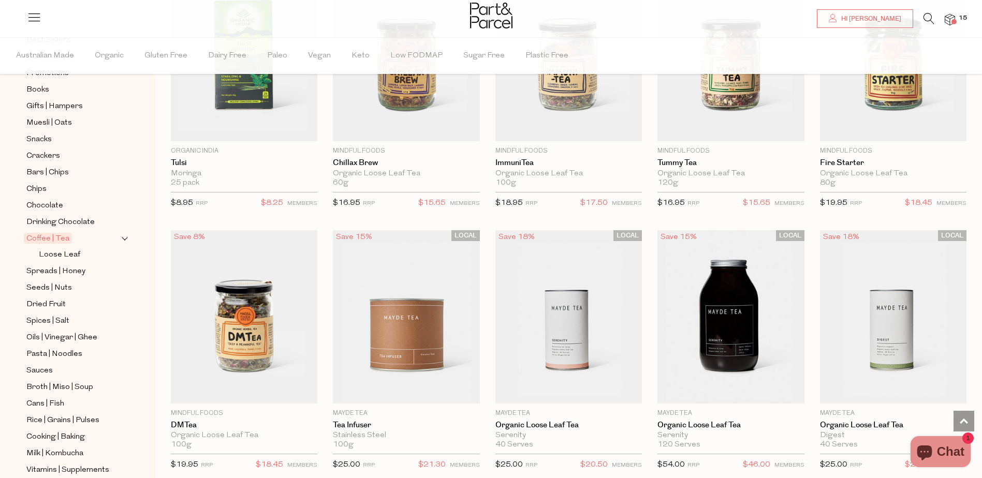
scroll to position [207, 0]
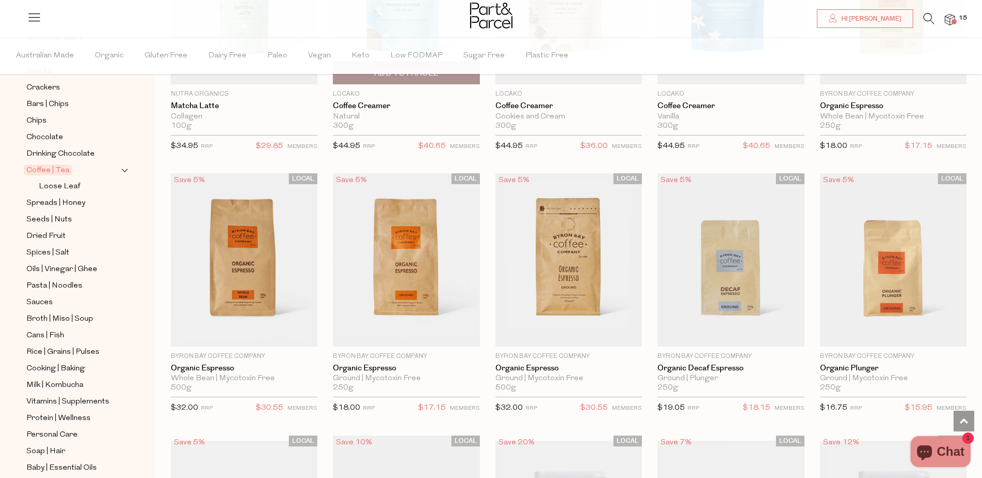
scroll to position [3717, 0]
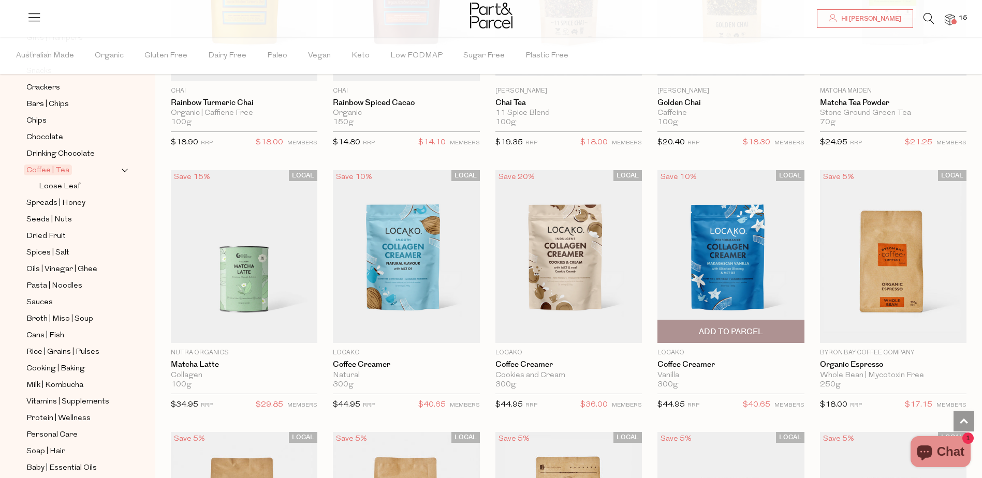
click at [715, 283] on img at bounding box center [730, 256] width 146 height 173
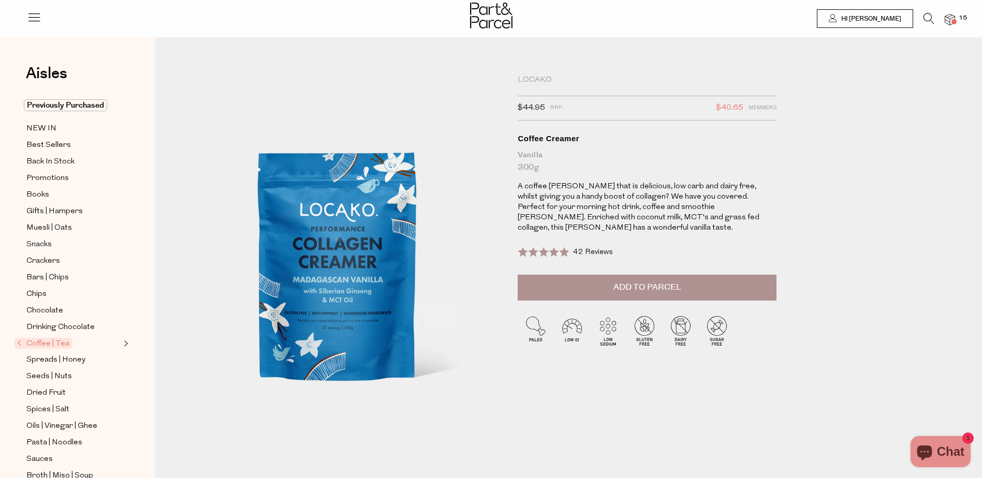
click at [606, 276] on button "Add to Parcel" at bounding box center [647, 288] width 259 height 26
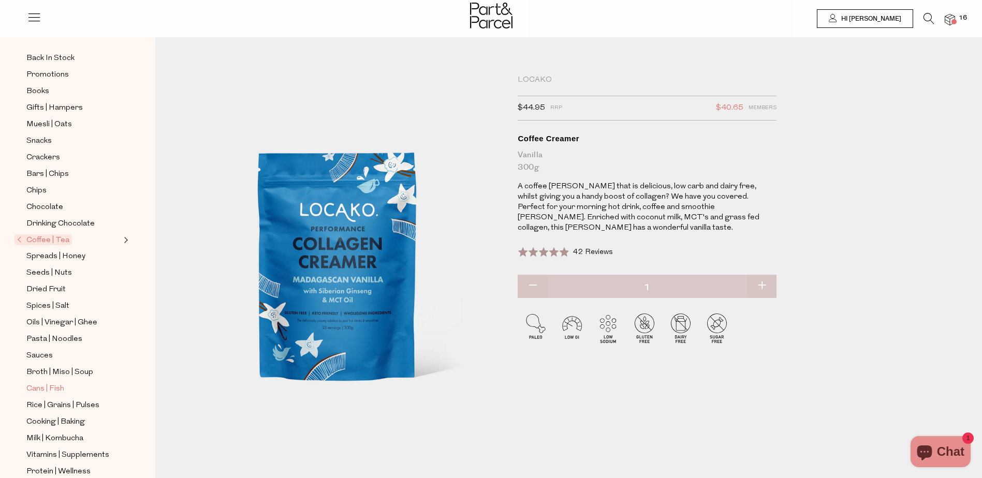
scroll to position [155, 0]
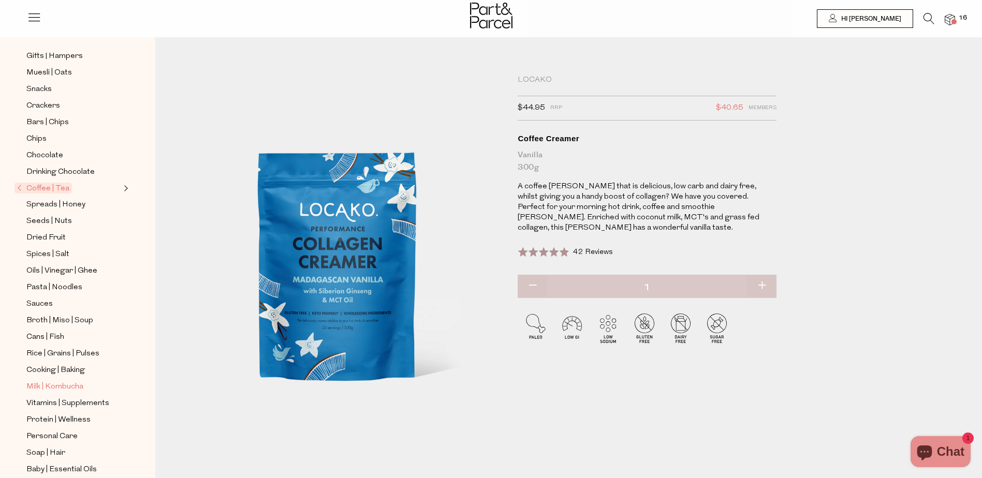
click at [51, 381] on span "Milk | Kombucha" at bounding box center [54, 387] width 57 height 12
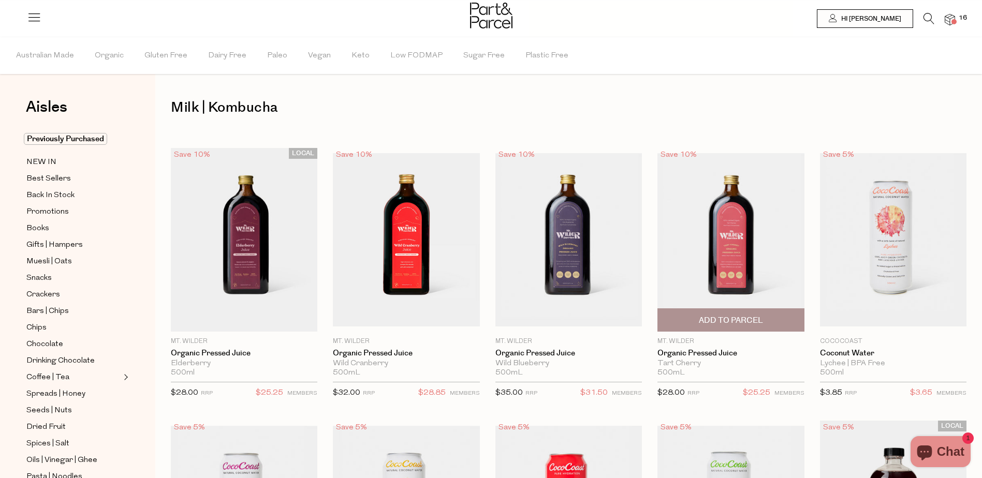
click at [712, 317] on span "Add To Parcel" at bounding box center [731, 320] width 64 height 11
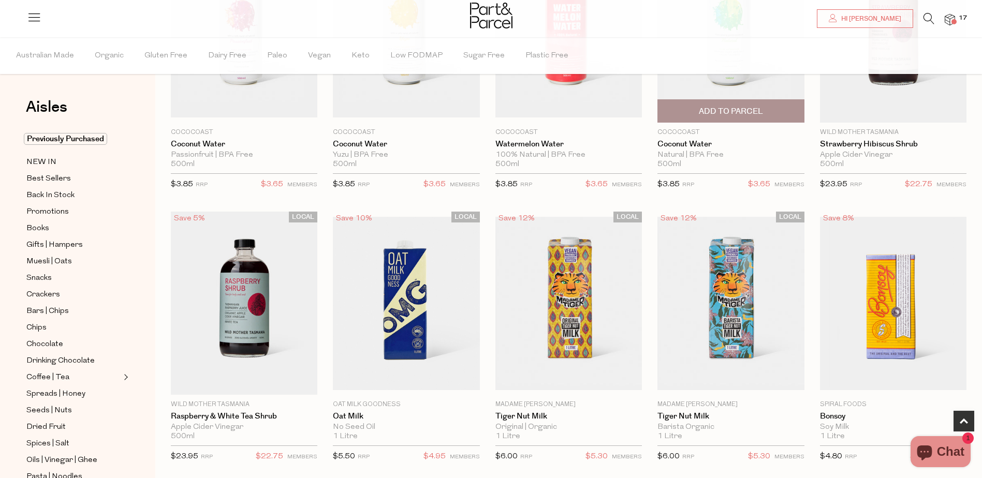
scroll to position [569, 0]
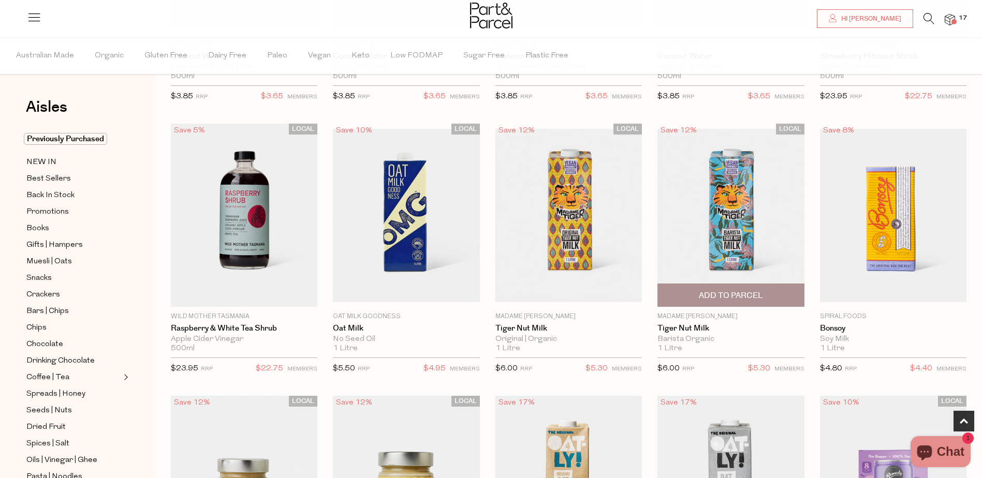
click at [703, 290] on span "Add To Parcel" at bounding box center [731, 295] width 64 height 11
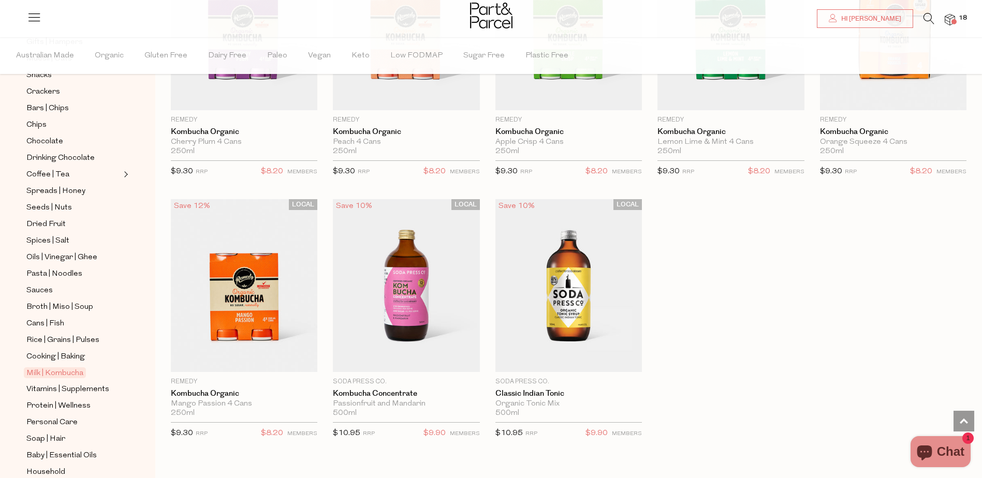
scroll to position [207, 0]
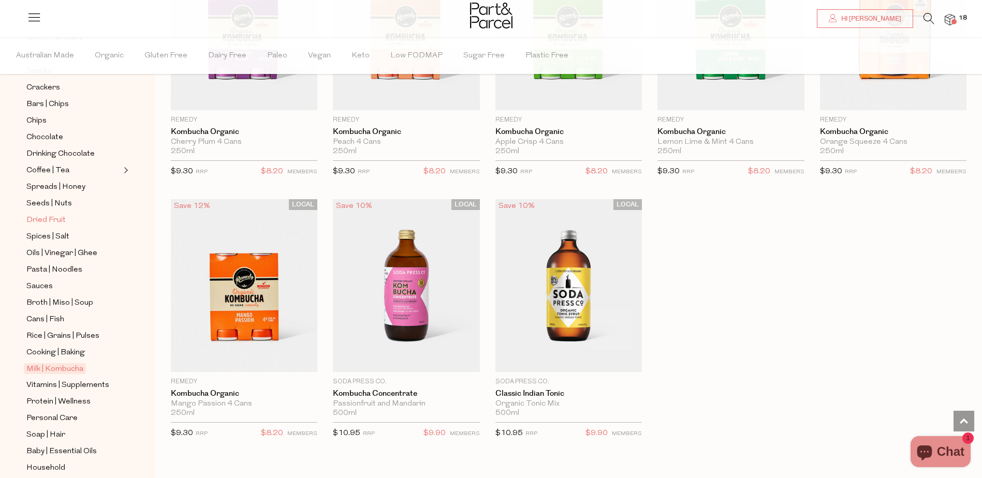
click at [51, 214] on span "Dried Fruit" at bounding box center [45, 220] width 39 height 12
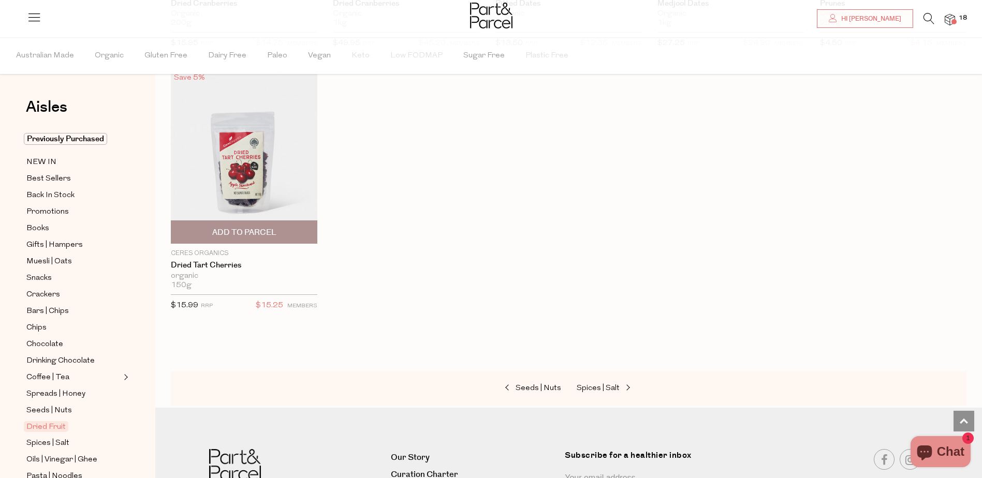
scroll to position [523, 0]
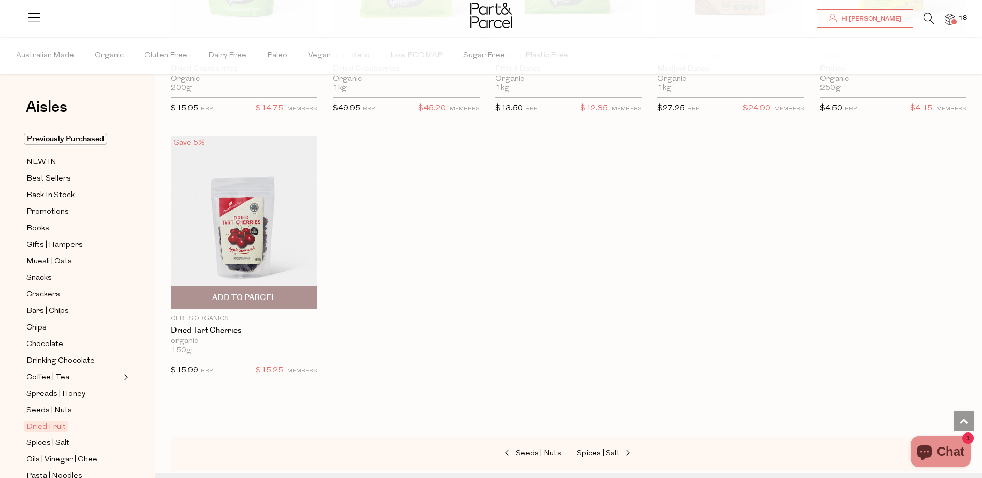
click at [221, 240] on img at bounding box center [244, 222] width 146 height 173
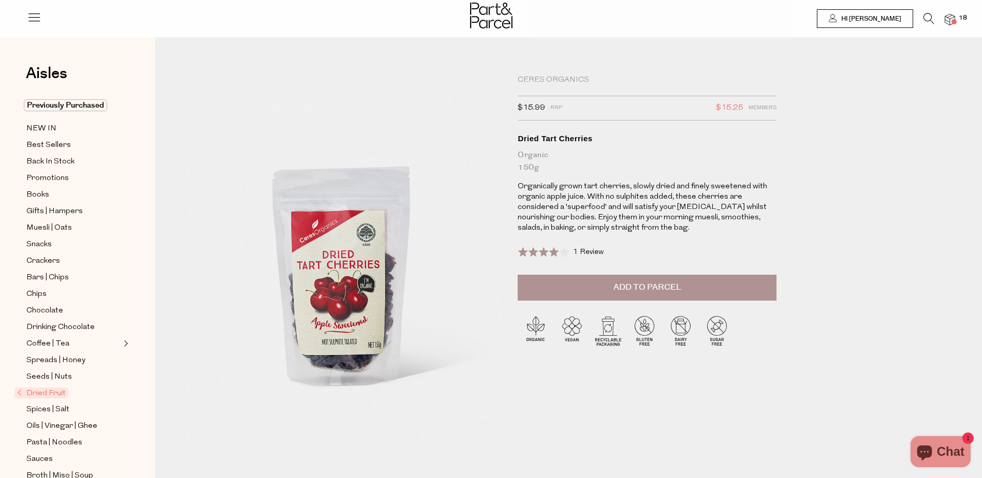
click at [641, 286] on span "Add to Parcel" at bounding box center [647, 288] width 68 height 12
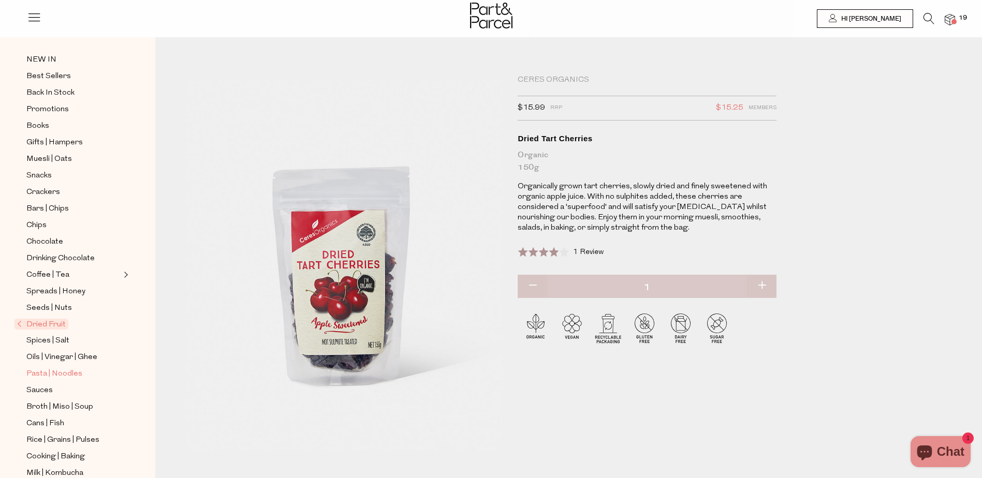
scroll to position [202, 0]
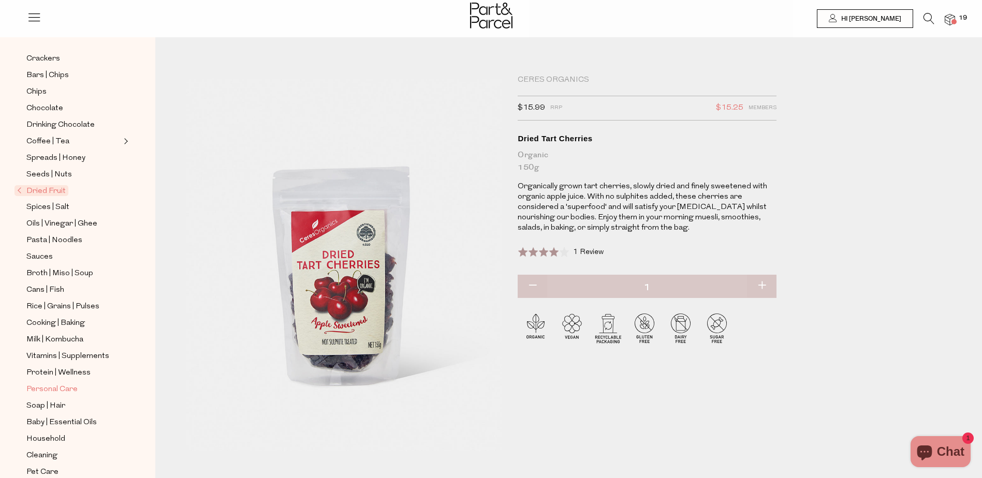
click at [64, 384] on span "Personal Care" at bounding box center [51, 390] width 51 height 12
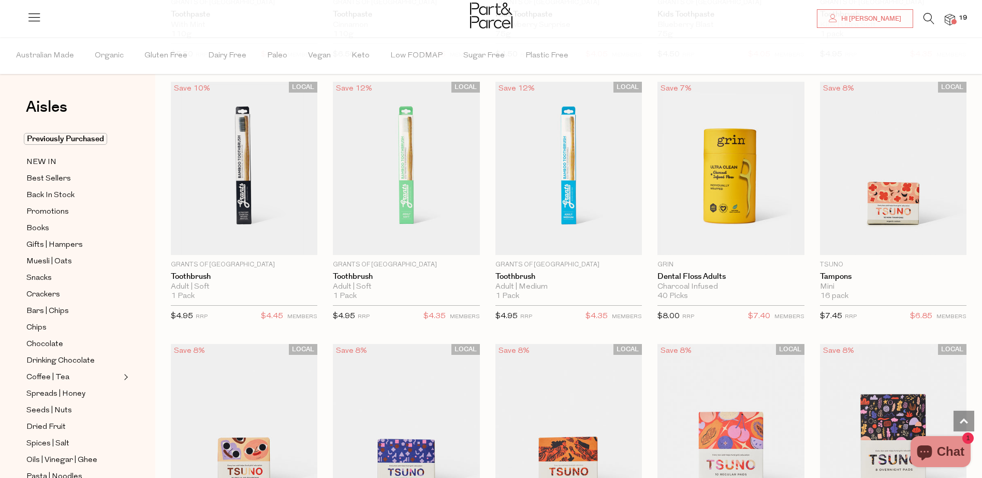
scroll to position [1605, 0]
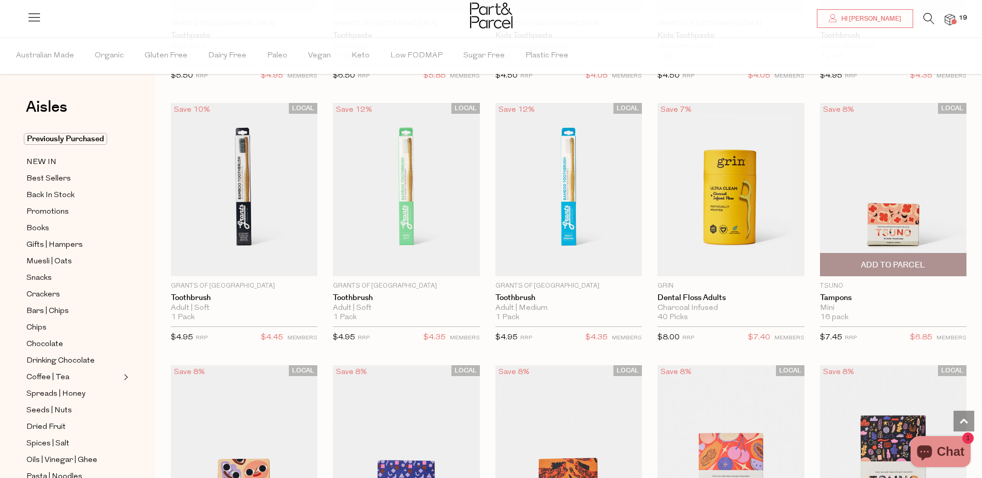
click at [872, 260] on span "Add To Parcel" at bounding box center [893, 265] width 64 height 11
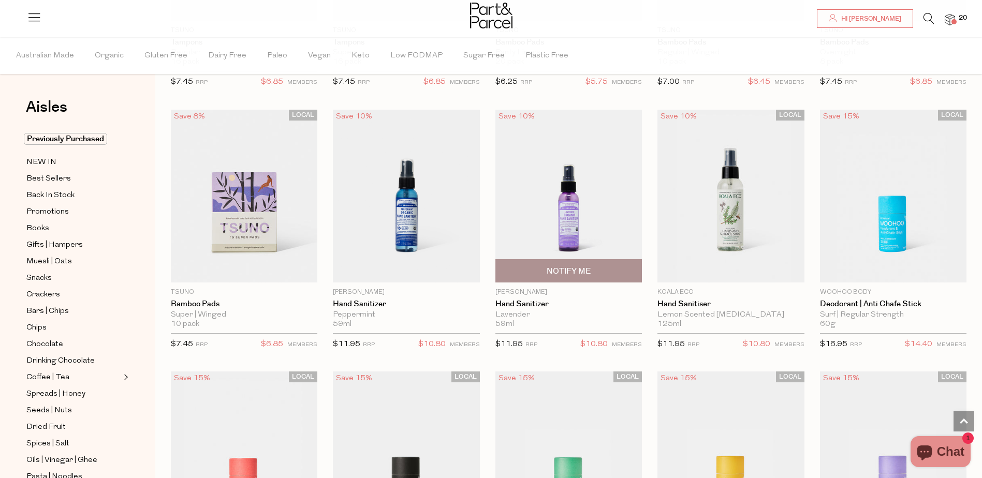
scroll to position [2174, 0]
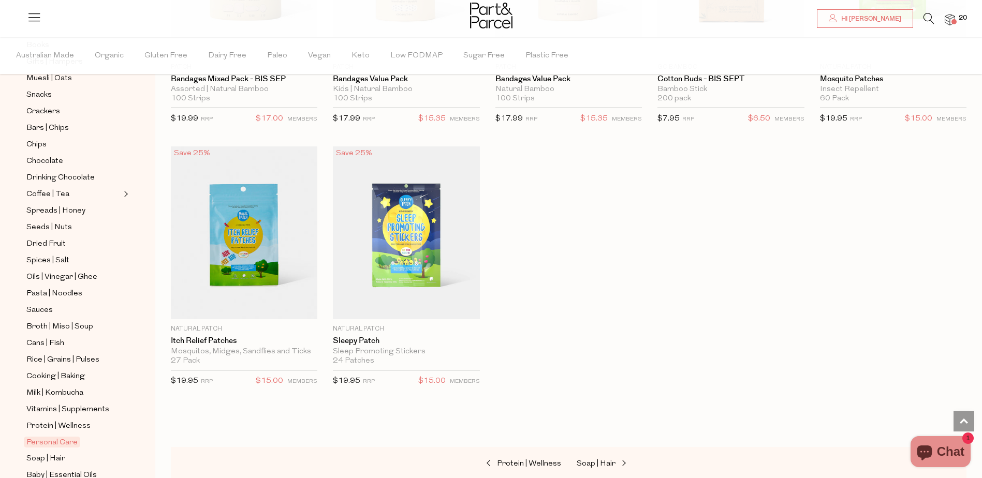
scroll to position [259, 0]
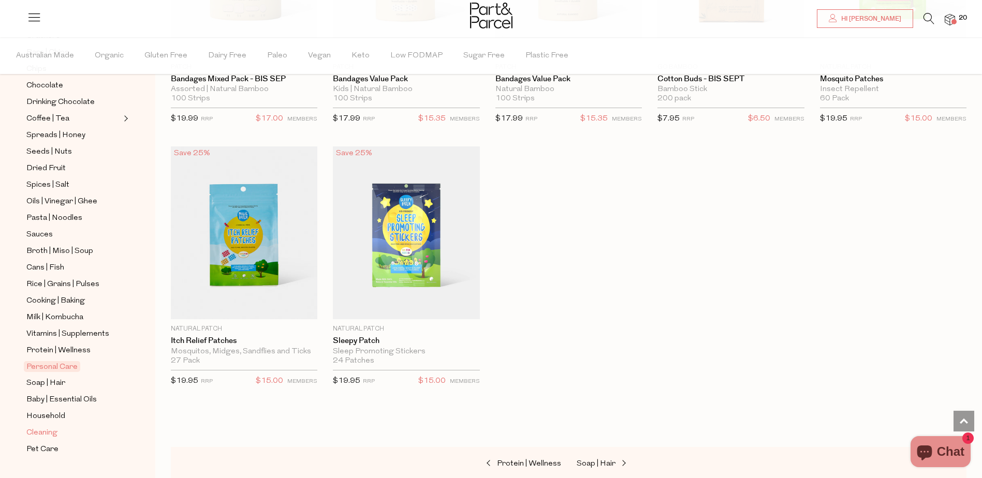
click at [48, 427] on span "Cleaning" at bounding box center [41, 433] width 31 height 12
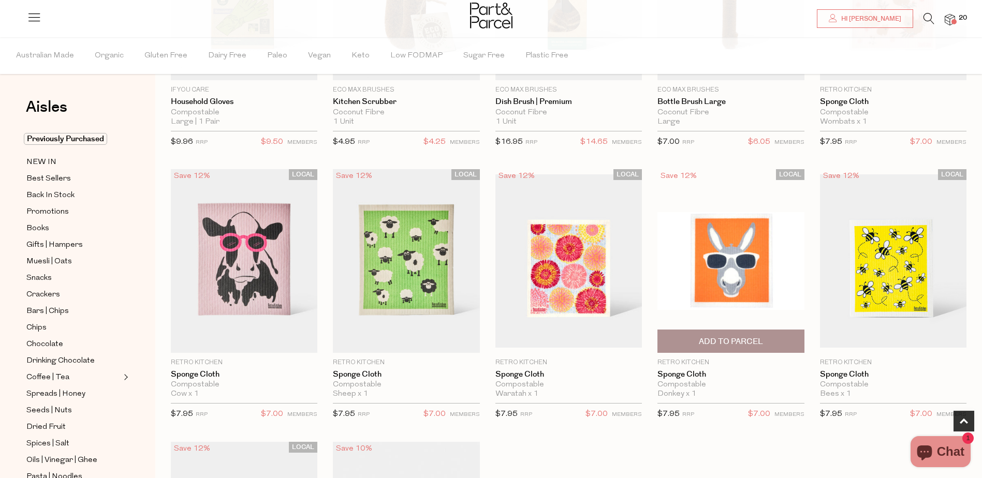
scroll to position [362, 0]
